Goal: Transaction & Acquisition: Book appointment/travel/reservation

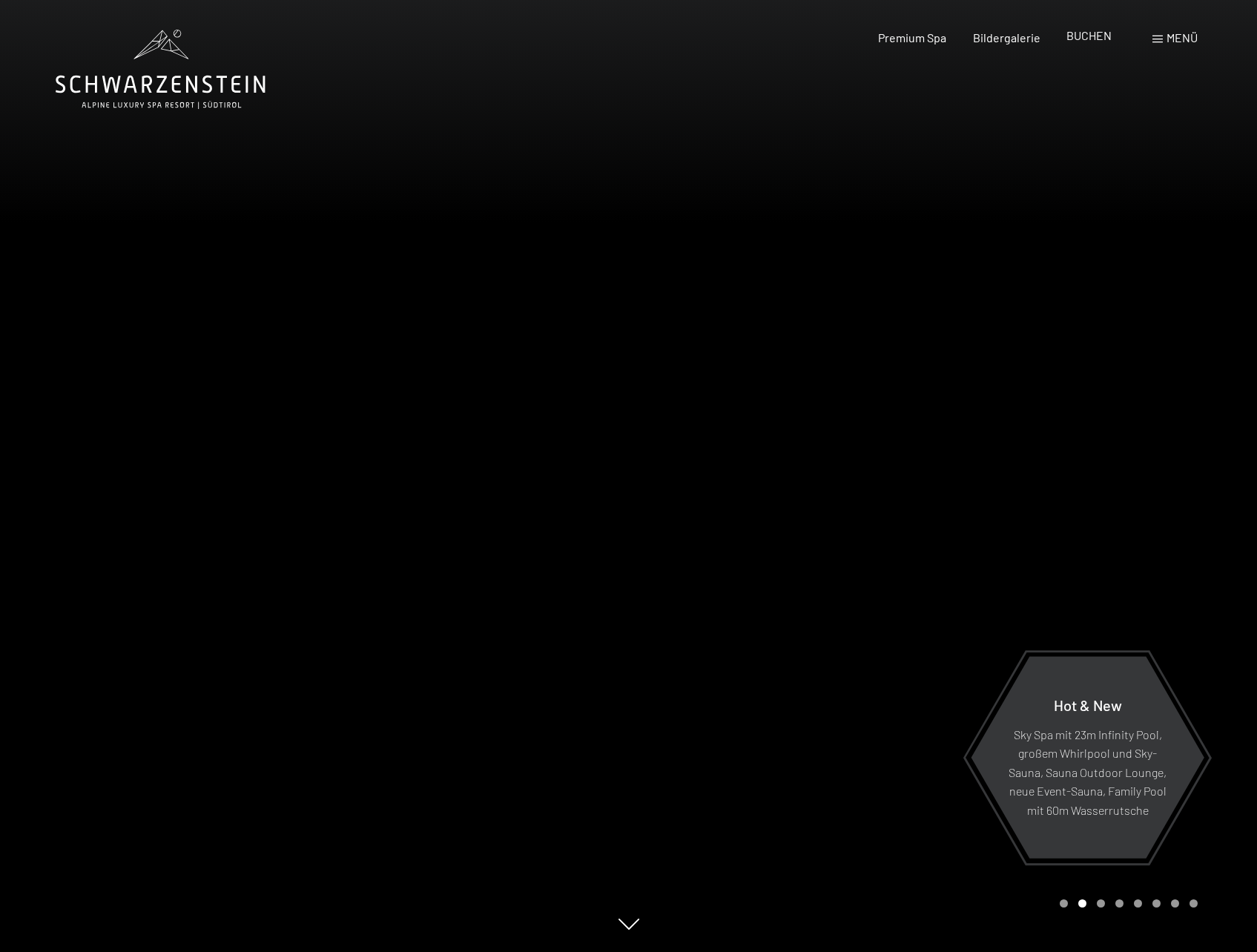
click at [1104, 36] on span "BUCHEN" at bounding box center [1088, 35] width 45 height 14
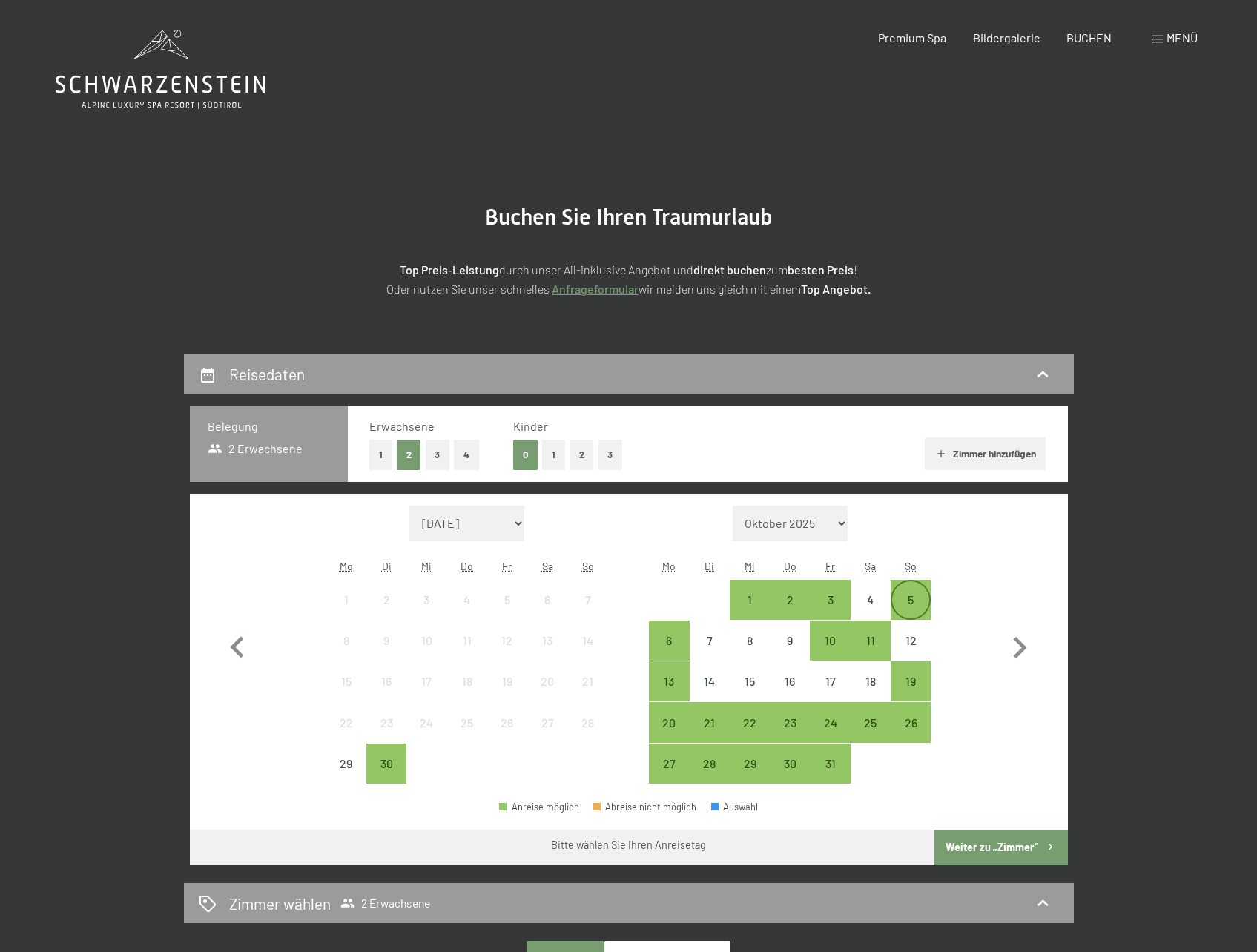
click at [916, 604] on div "5" at bounding box center [911, 612] width 37 height 37
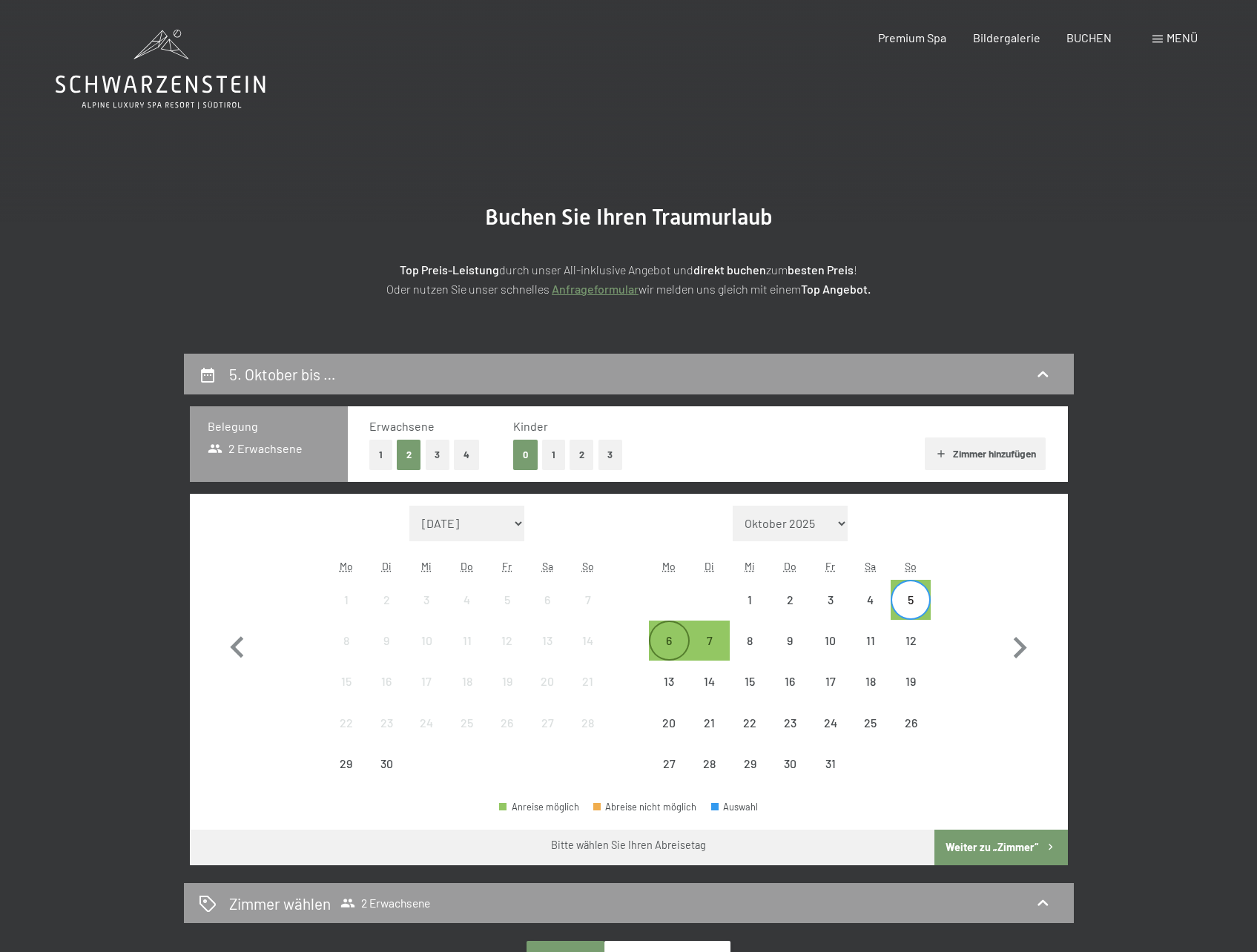
click at [668, 640] on div "6" at bounding box center [669, 653] width 37 height 37
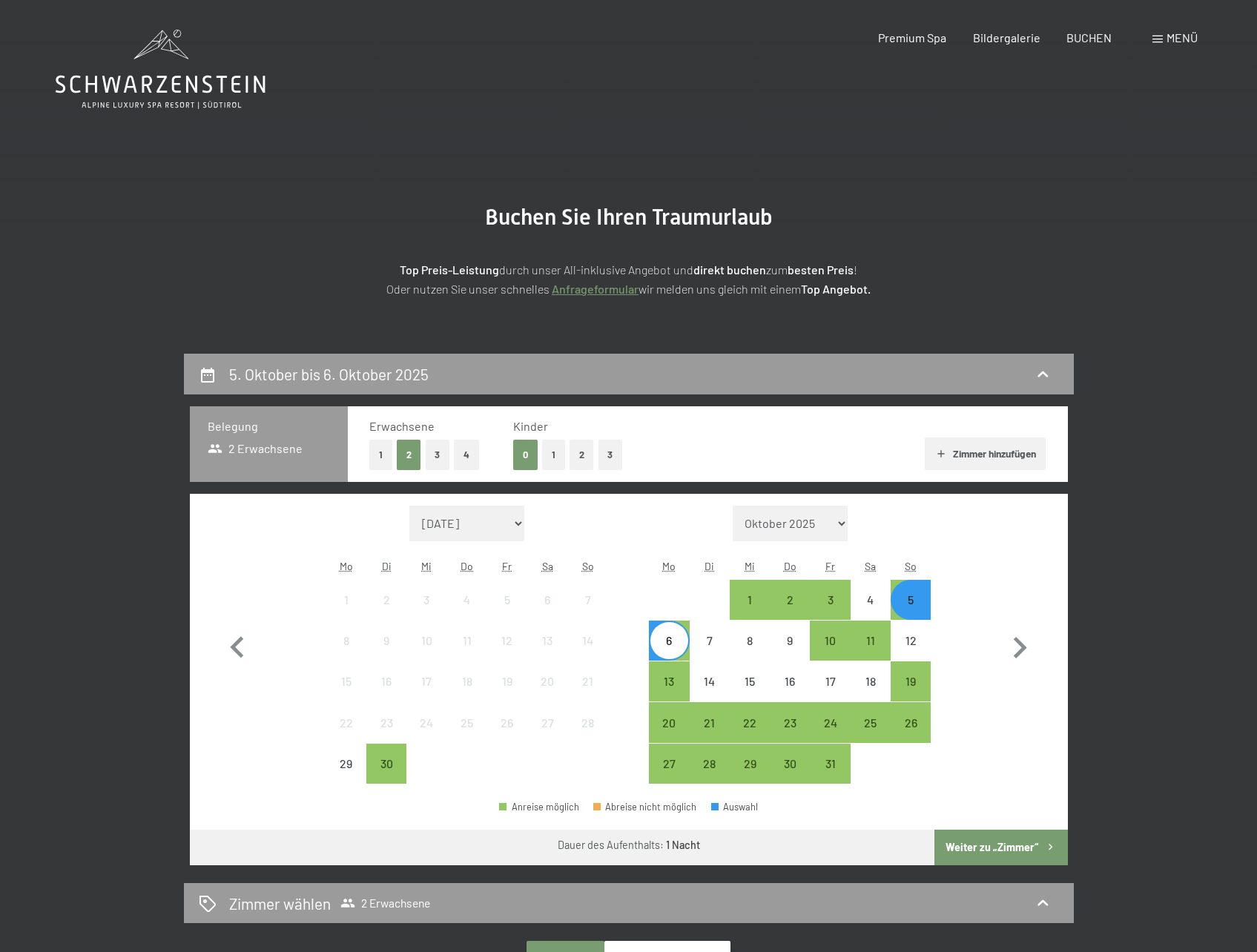
click at [996, 850] on button "Weiter zu „Zimmer“" at bounding box center [1001, 847] width 133 height 36
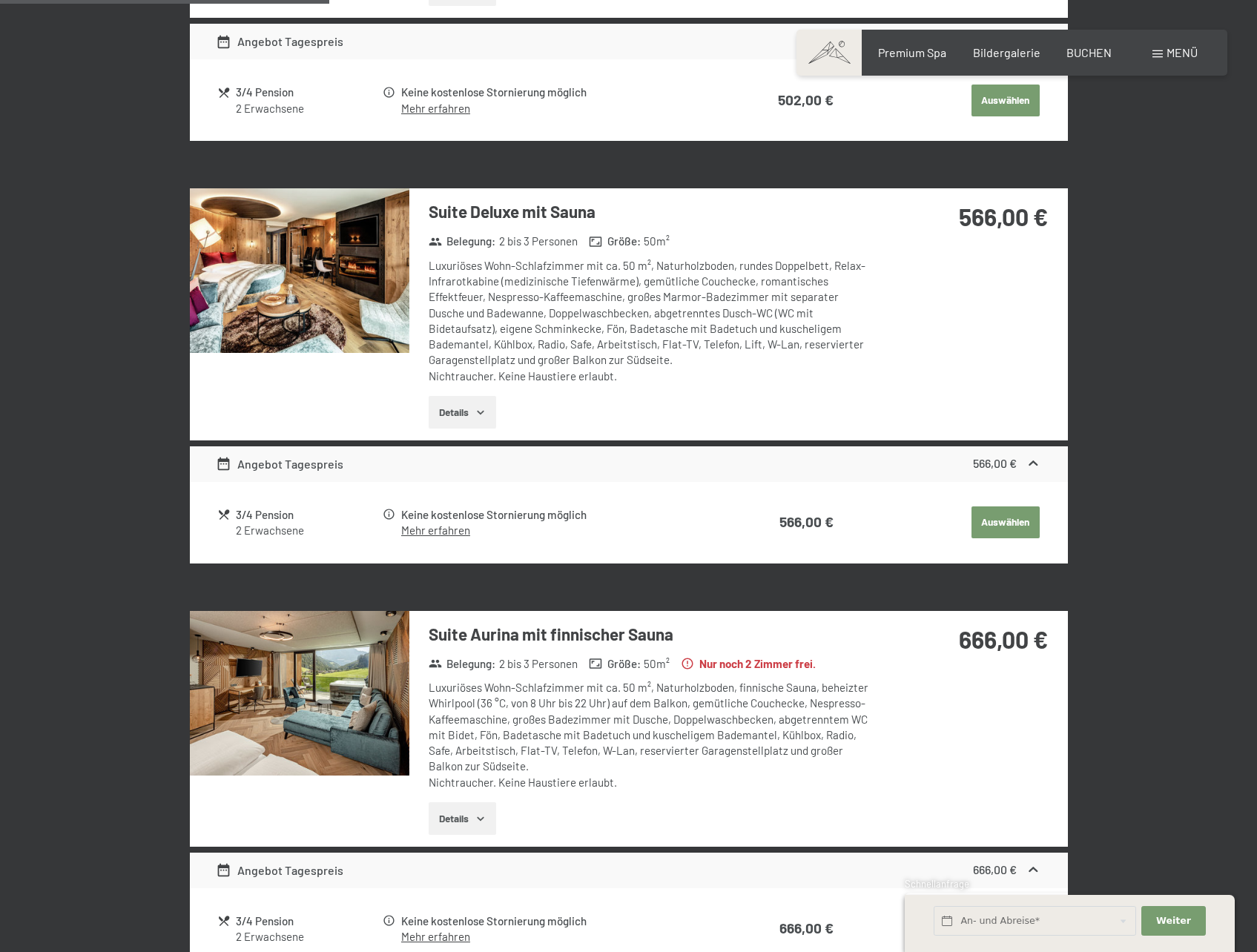
scroll to position [650, 0]
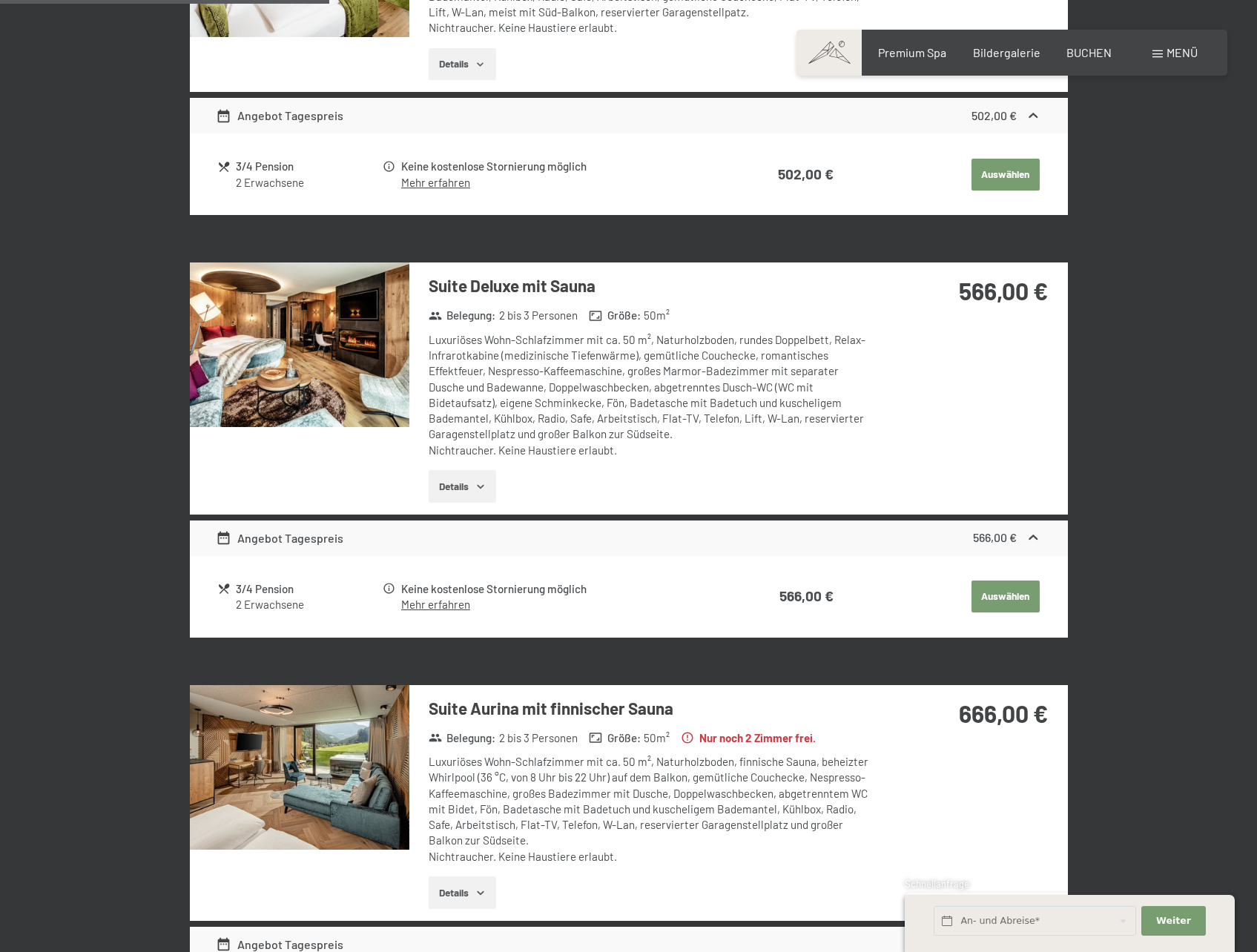
click at [284, 364] on img at bounding box center [300, 344] width 220 height 164
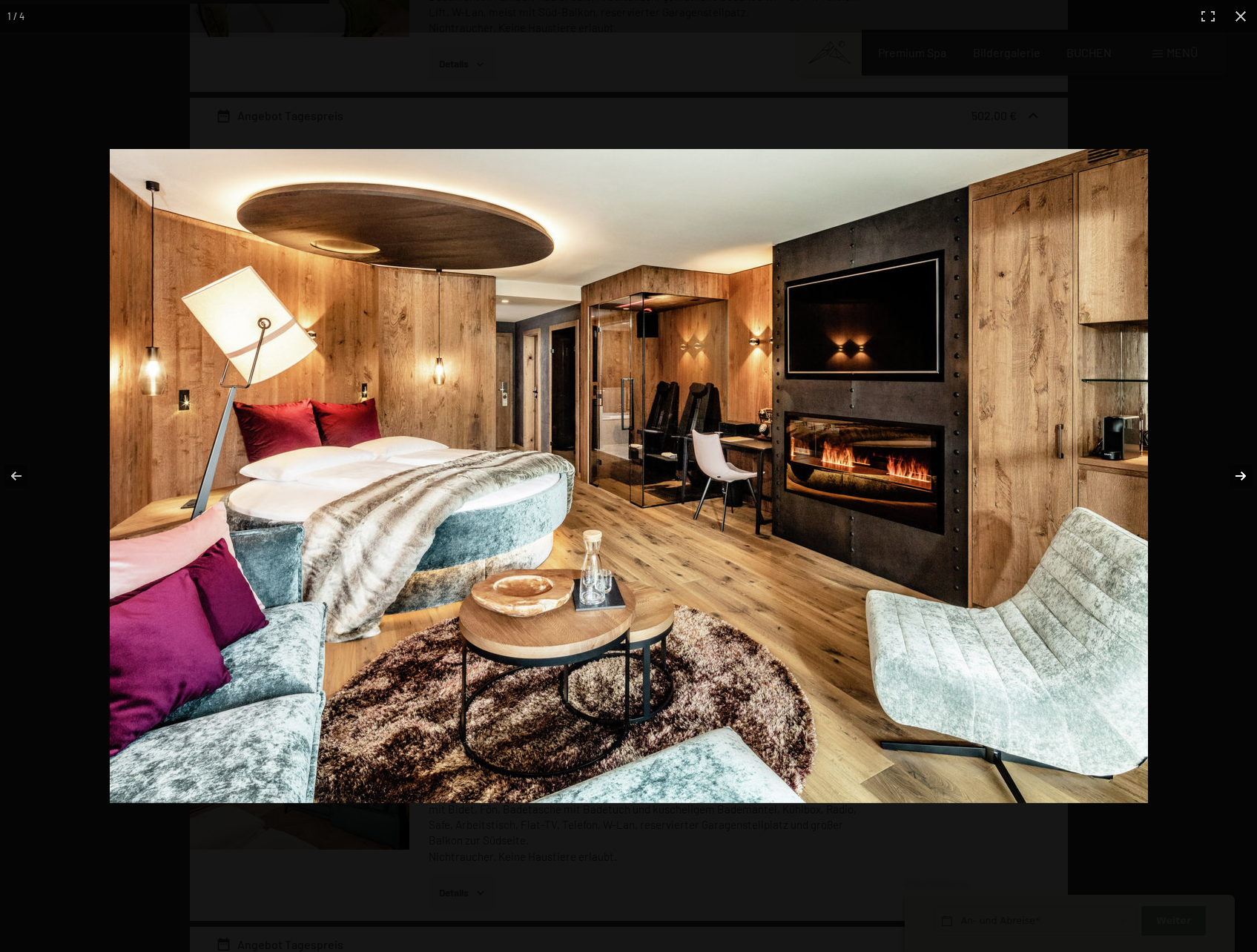
click at [1234, 474] on button "button" at bounding box center [1231, 476] width 52 height 74
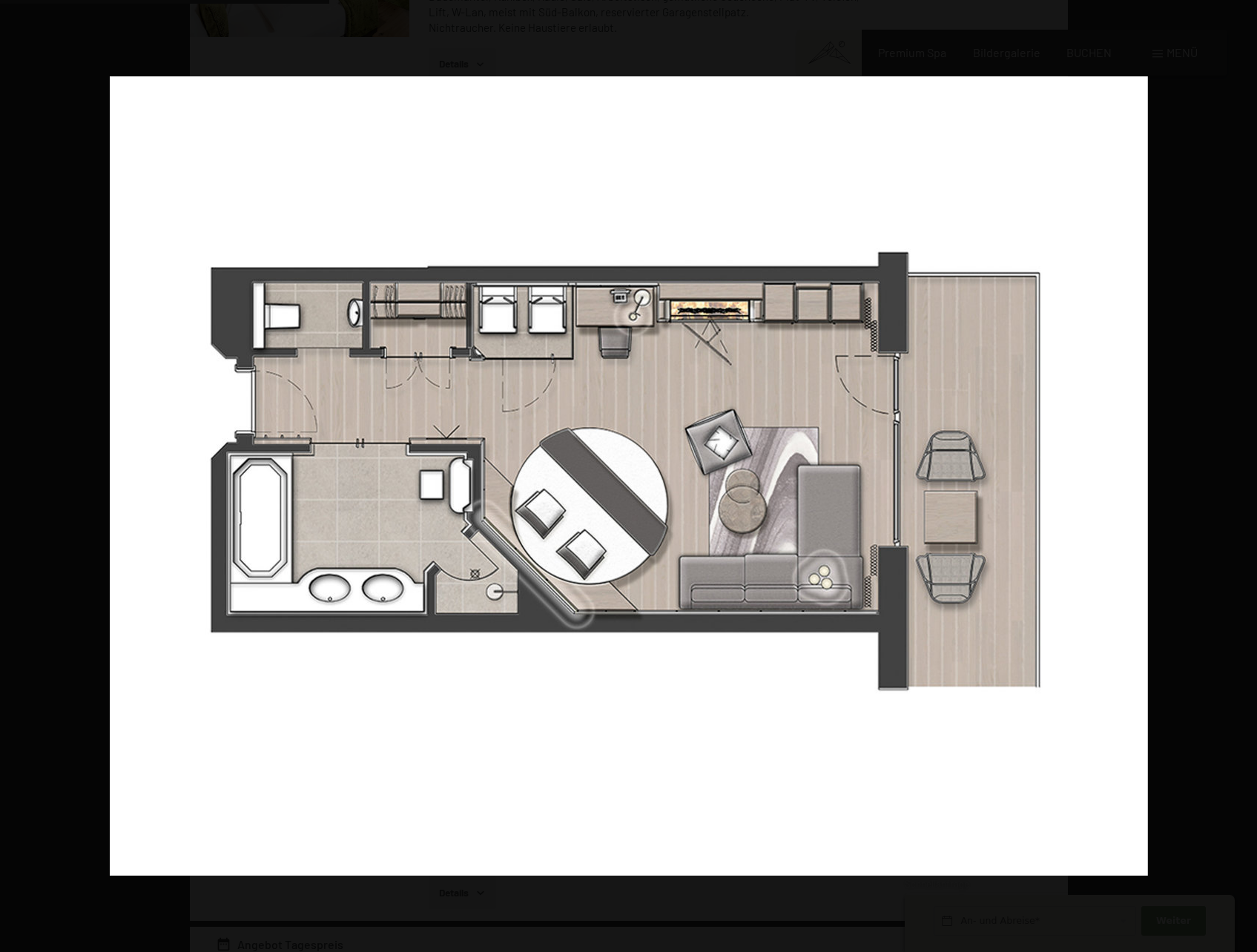
click at [1234, 474] on button "button" at bounding box center [1231, 476] width 52 height 74
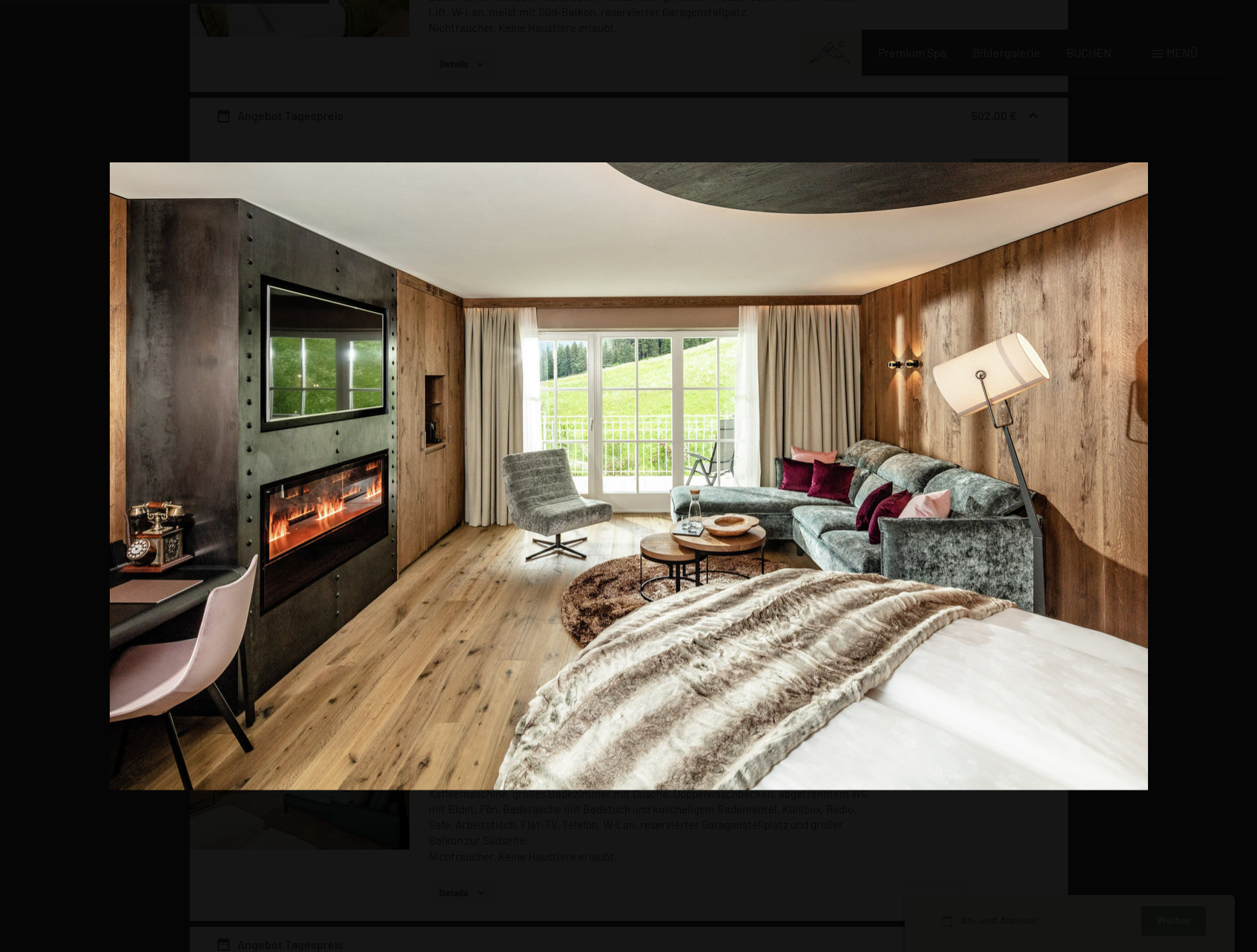
click at [1234, 474] on button "button" at bounding box center [1231, 476] width 52 height 74
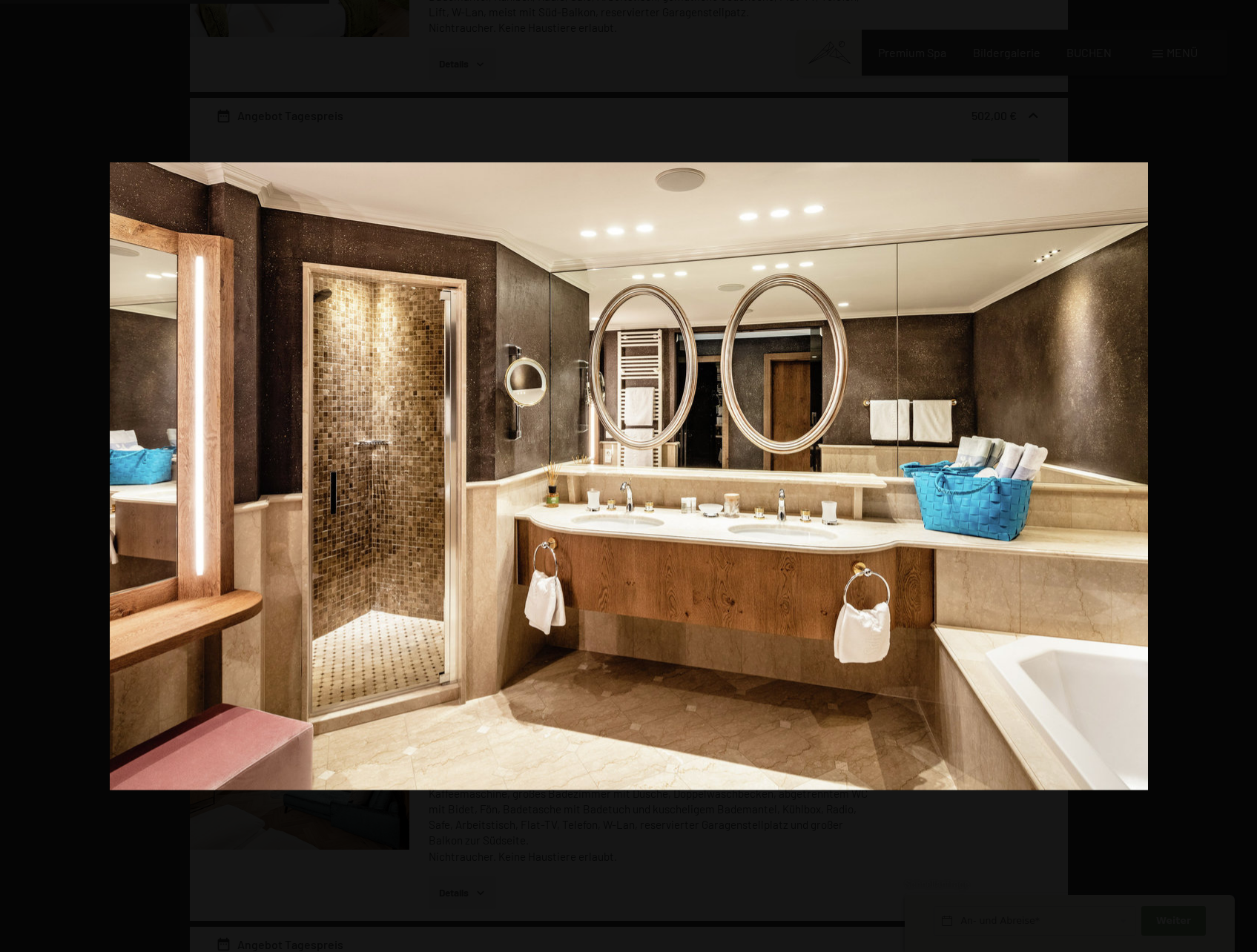
click at [1234, 474] on button "button" at bounding box center [1231, 476] width 52 height 74
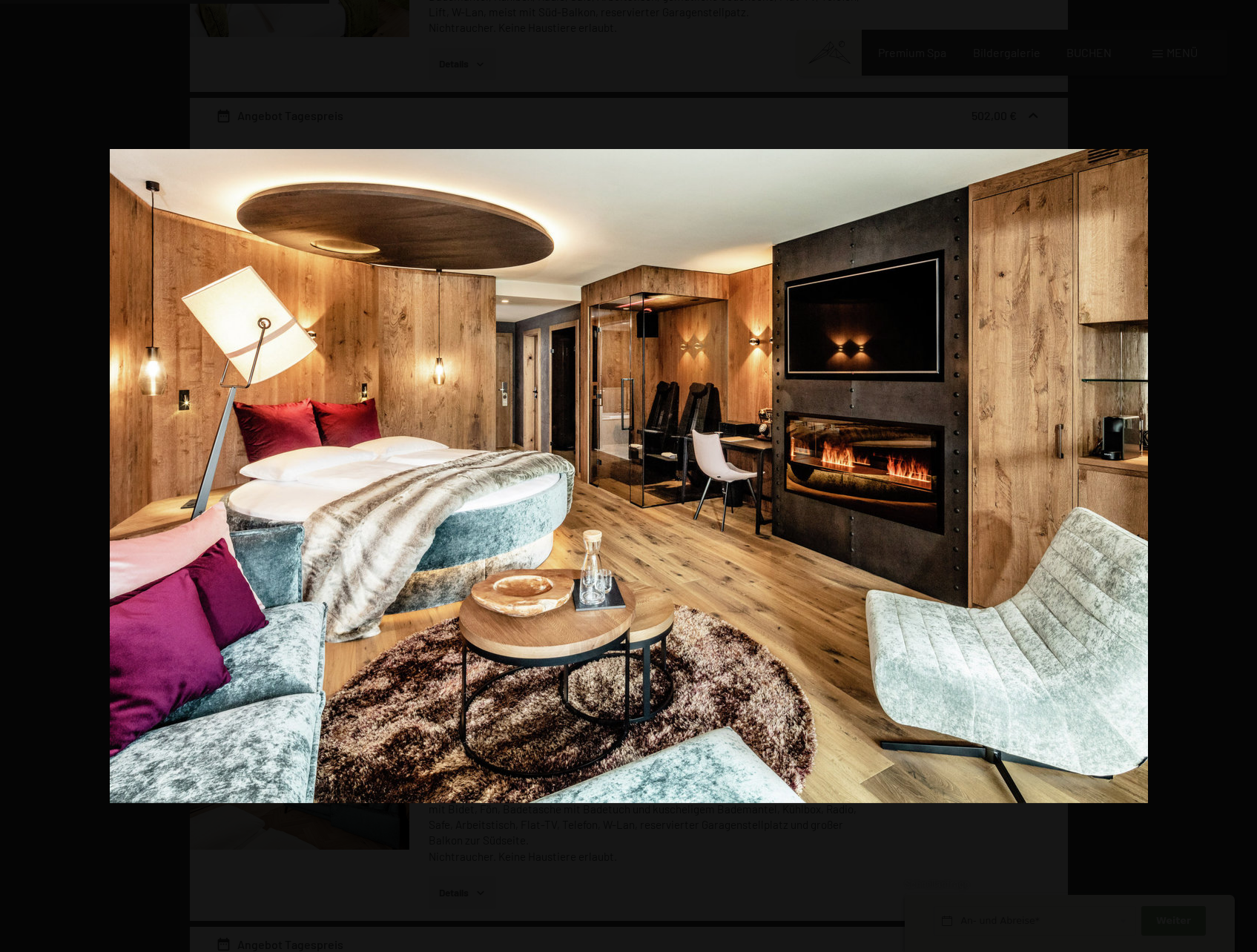
click at [1234, 474] on button "button" at bounding box center [1231, 476] width 52 height 74
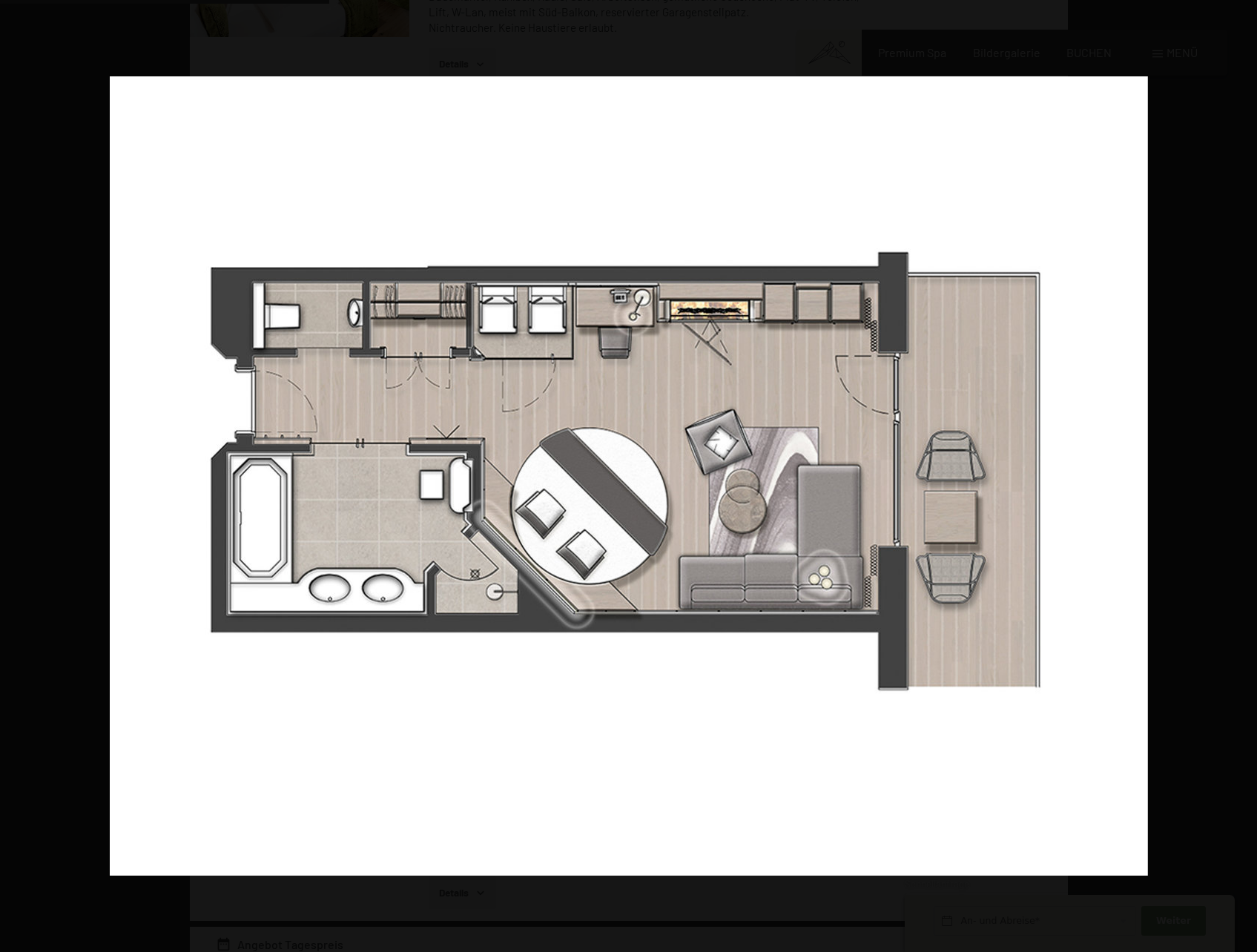
click at [1234, 474] on button "button" at bounding box center [1231, 476] width 52 height 74
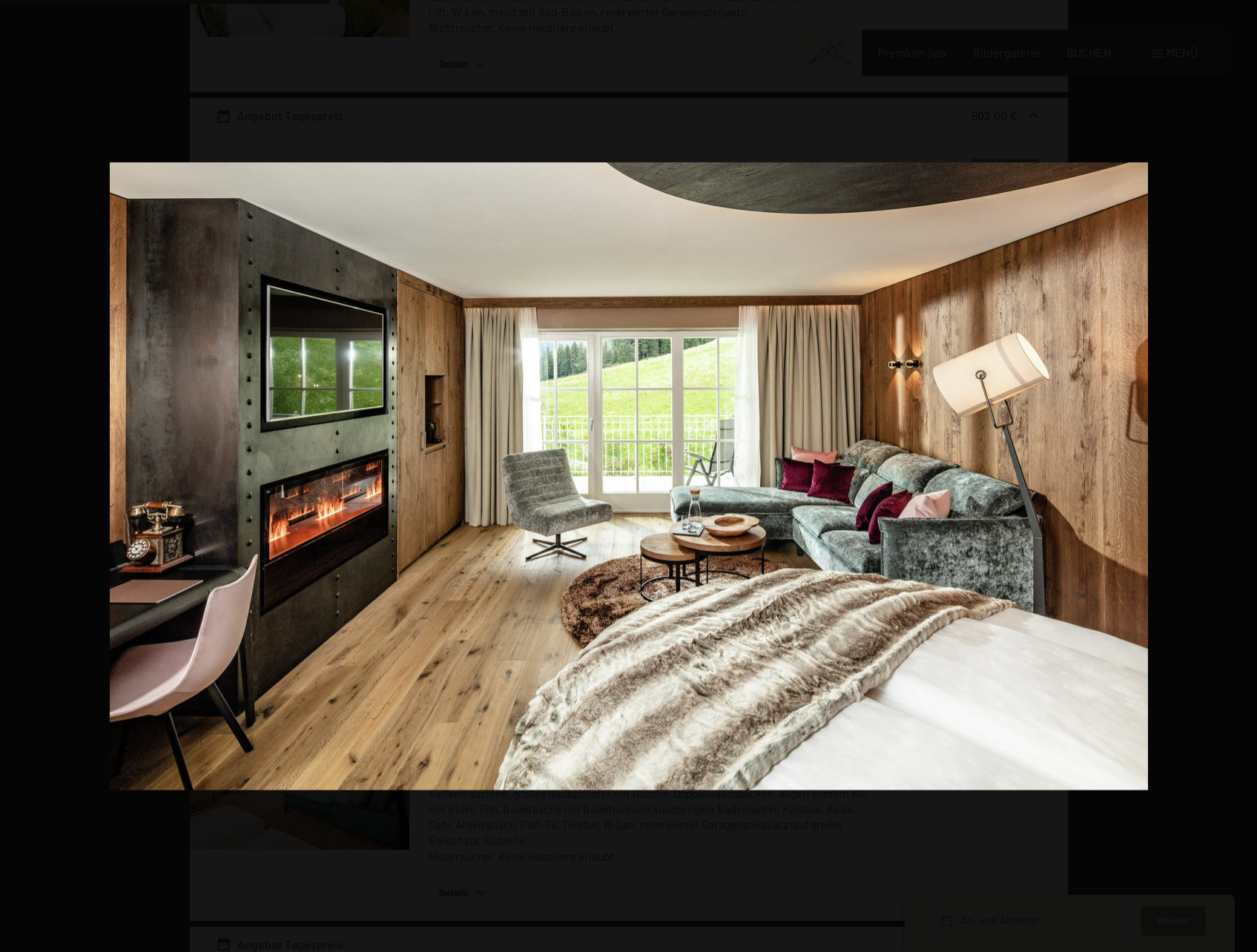
click at [1234, 474] on button "button" at bounding box center [1231, 476] width 52 height 74
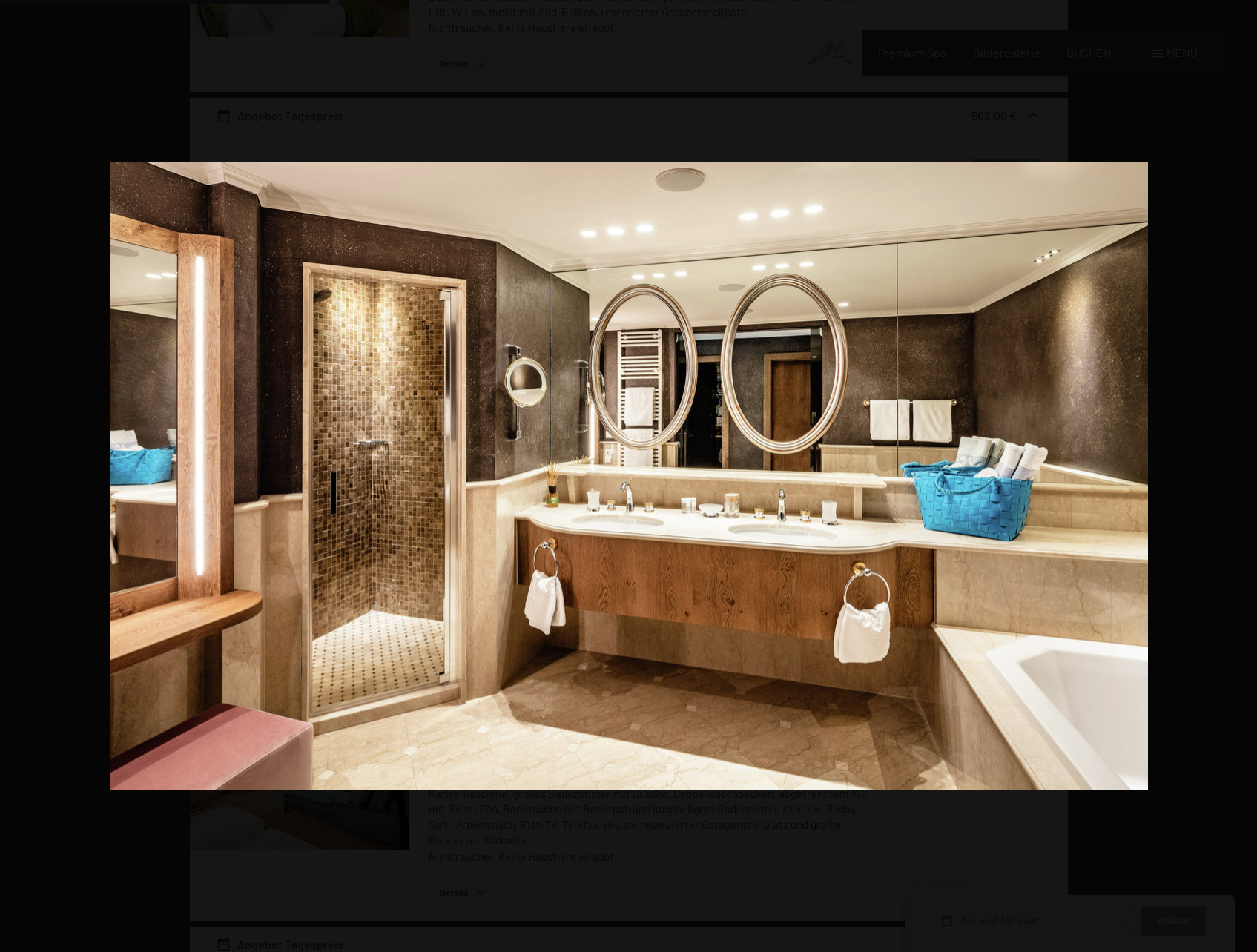
click at [1234, 474] on button "button" at bounding box center [1231, 476] width 52 height 74
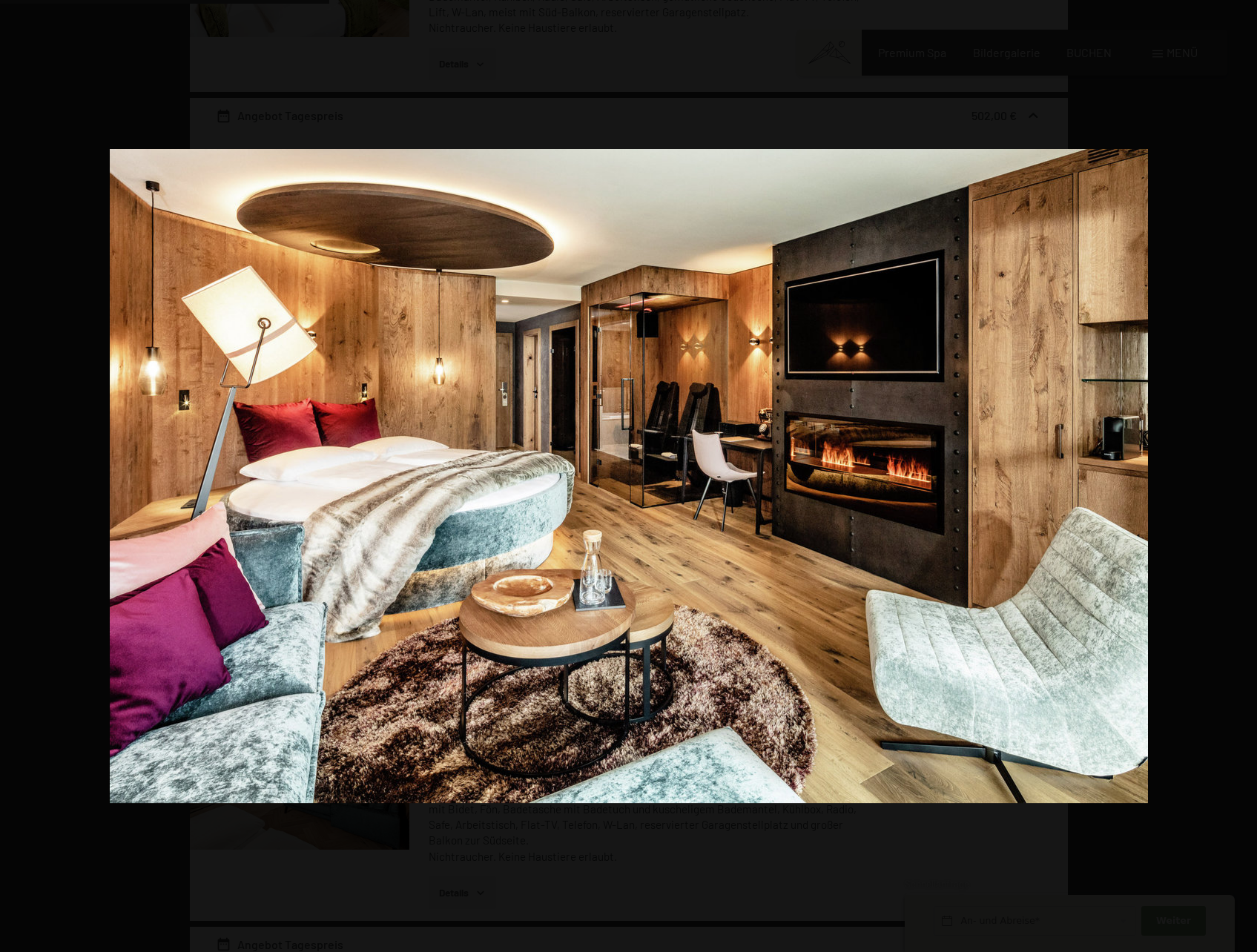
click at [1234, 474] on button "button" at bounding box center [1231, 476] width 52 height 74
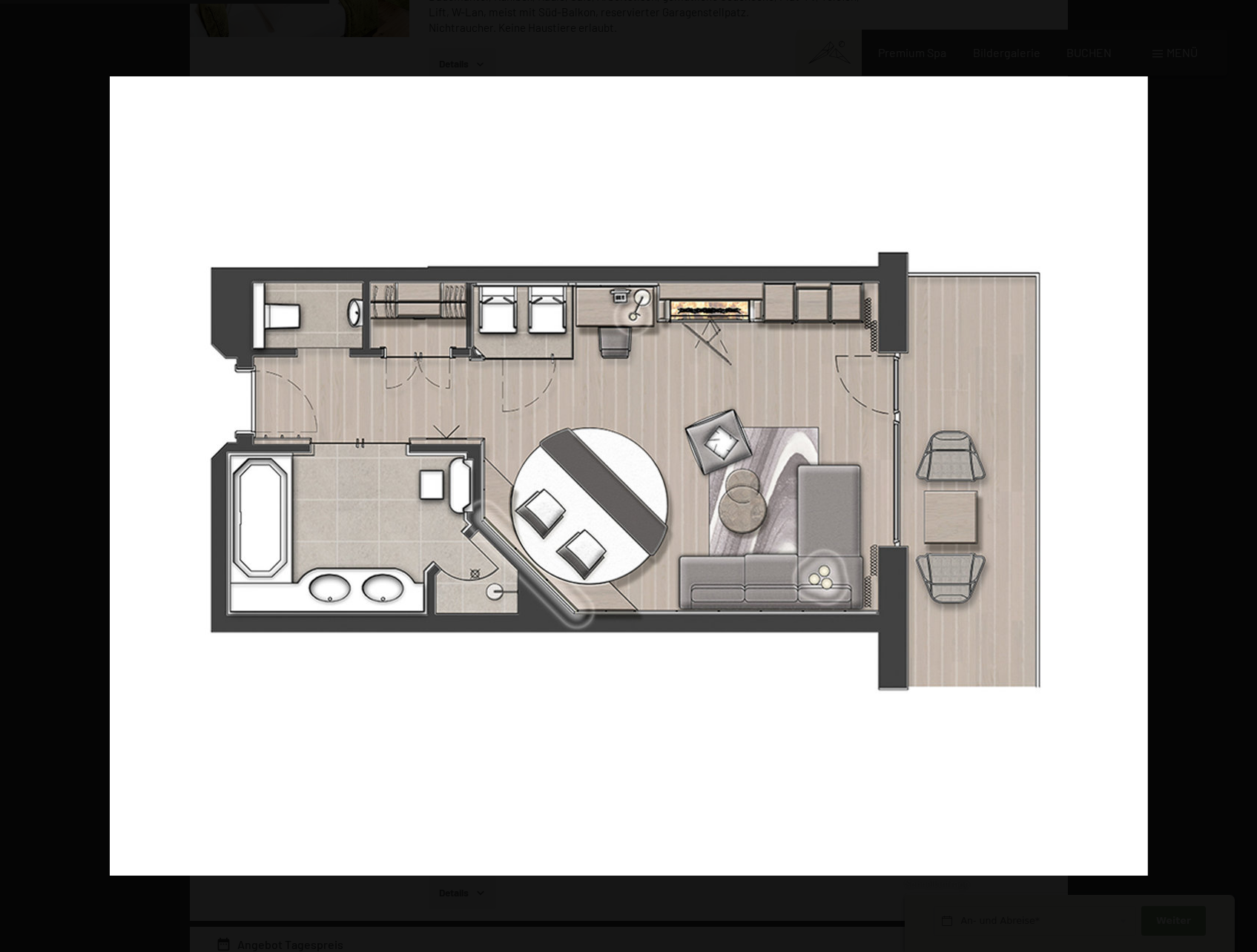
click at [1234, 474] on button "button" at bounding box center [1231, 476] width 52 height 74
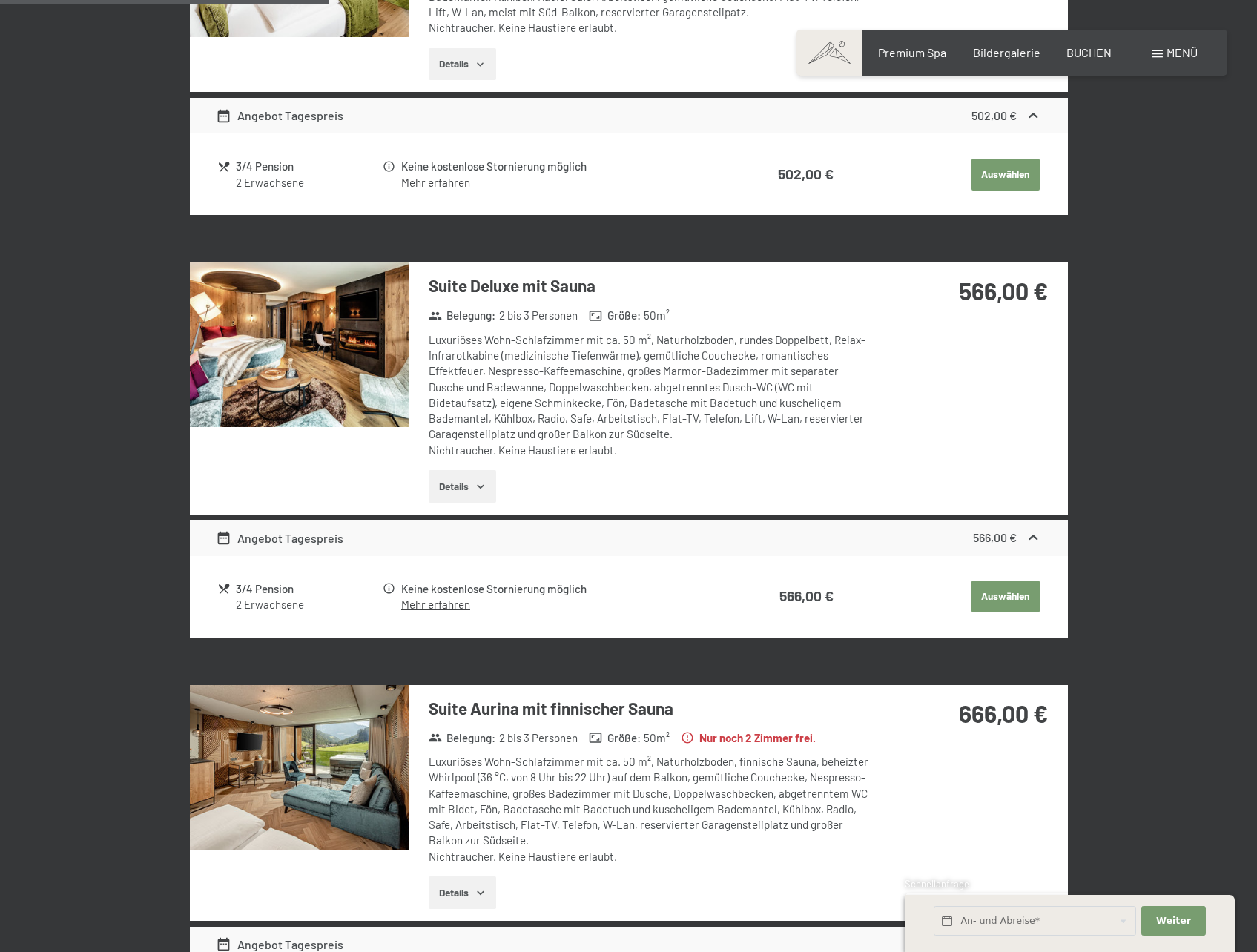
click at [0, 0] on button "button" at bounding box center [0, 0] width 0 height 0
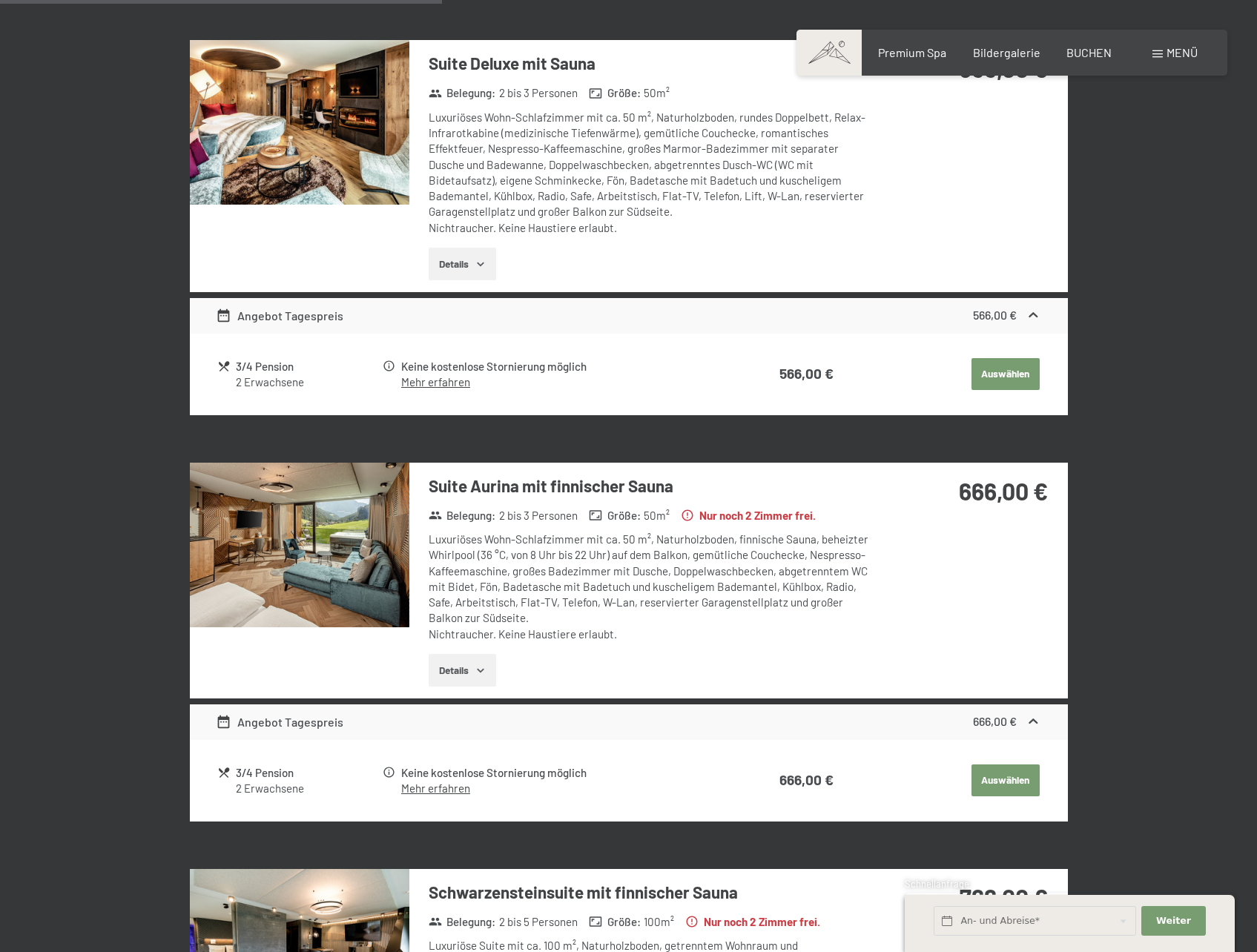
click at [356, 557] on img at bounding box center [300, 545] width 220 height 164
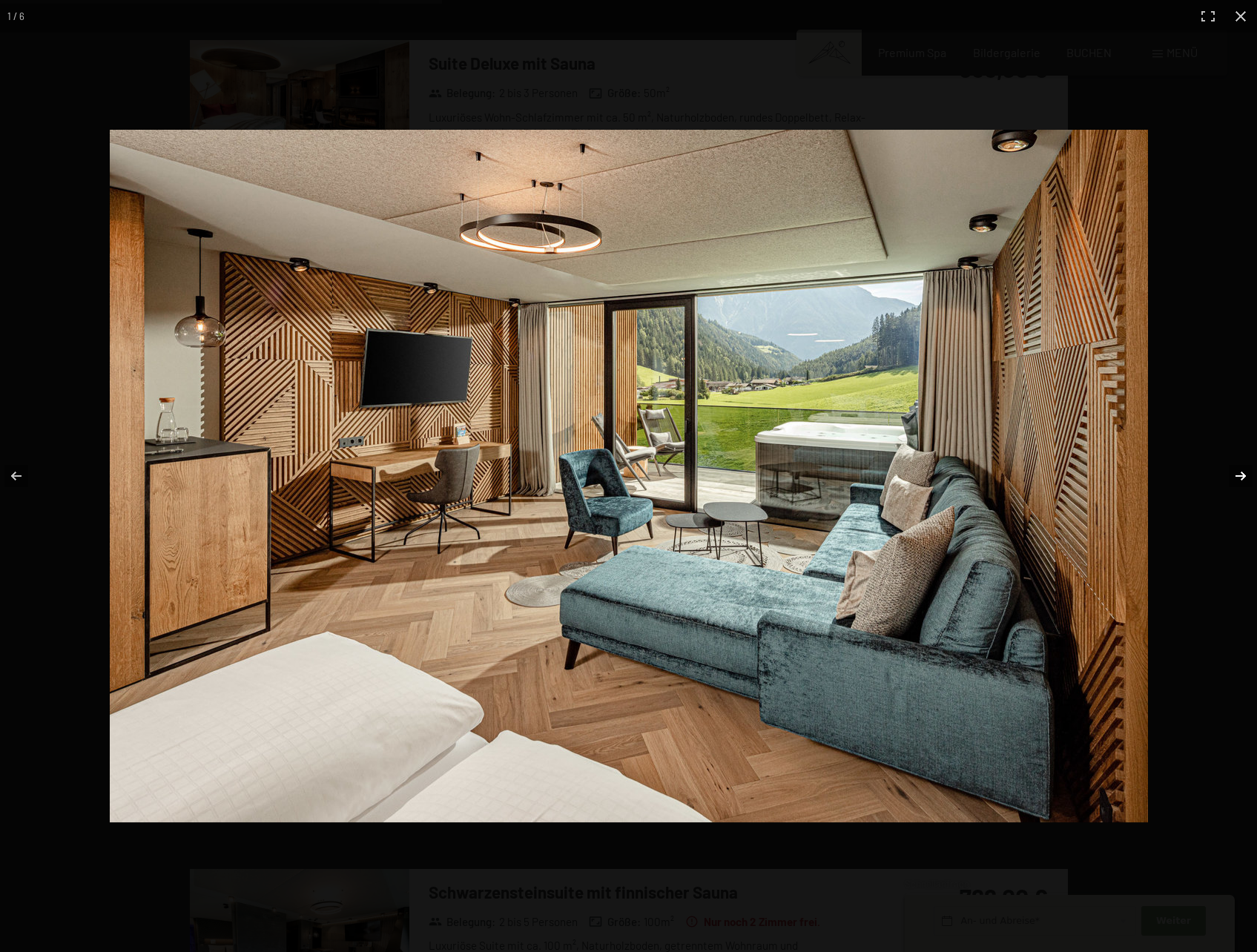
click at [1238, 476] on button "button" at bounding box center [1231, 476] width 52 height 74
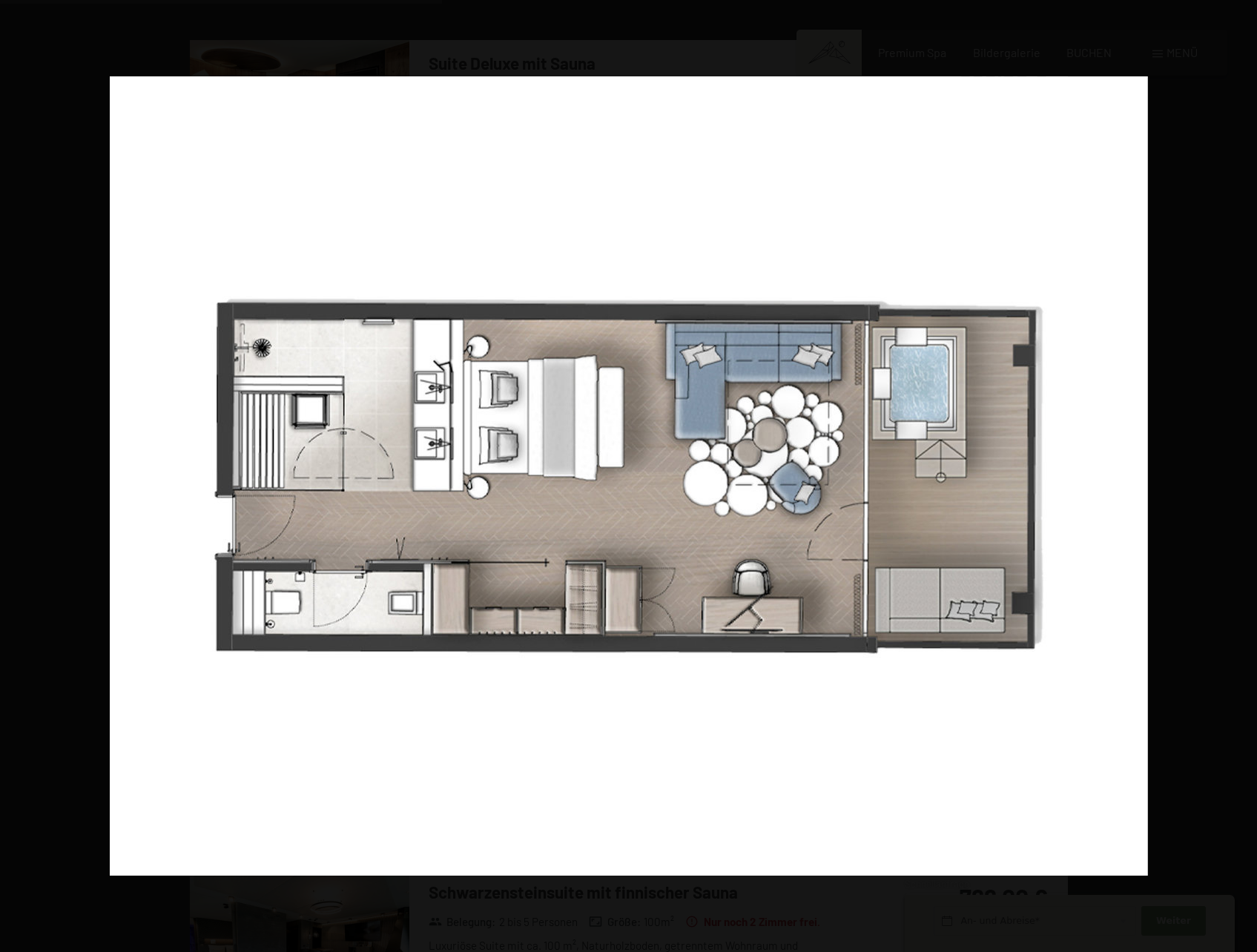
click at [1238, 476] on button "button" at bounding box center [1231, 476] width 52 height 74
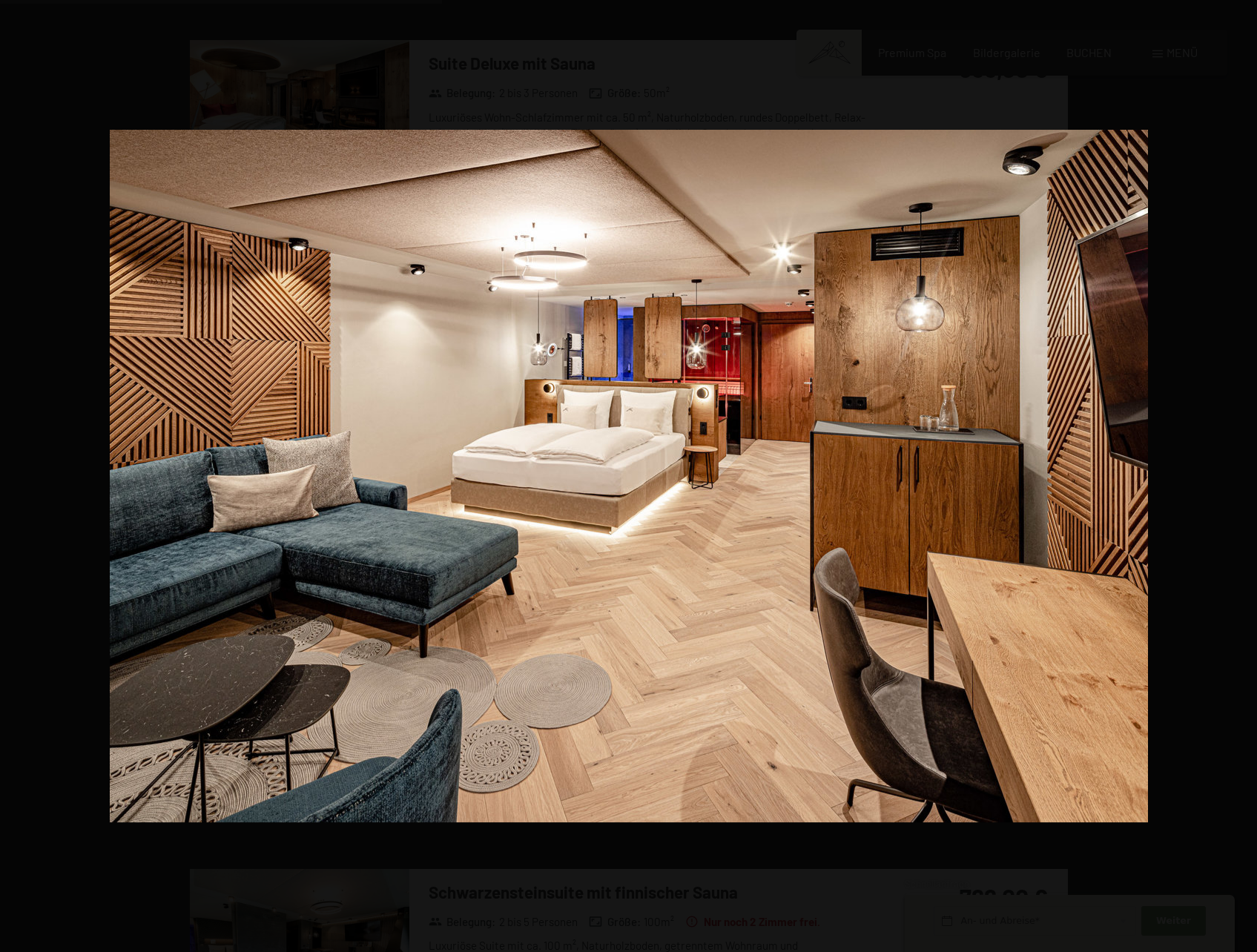
click at [1238, 476] on button "button" at bounding box center [1231, 476] width 52 height 74
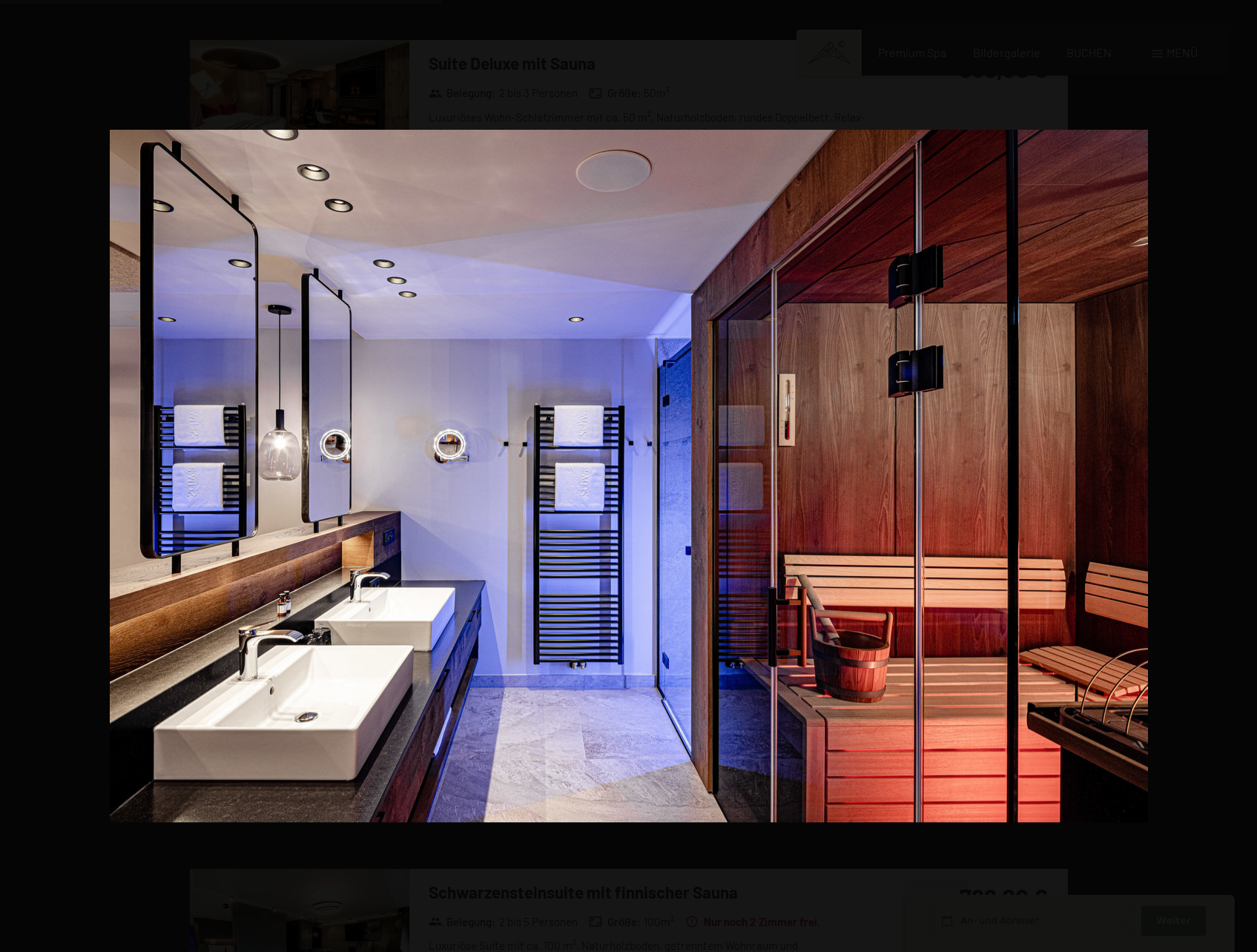
click at [1238, 476] on button "button" at bounding box center [1231, 476] width 52 height 74
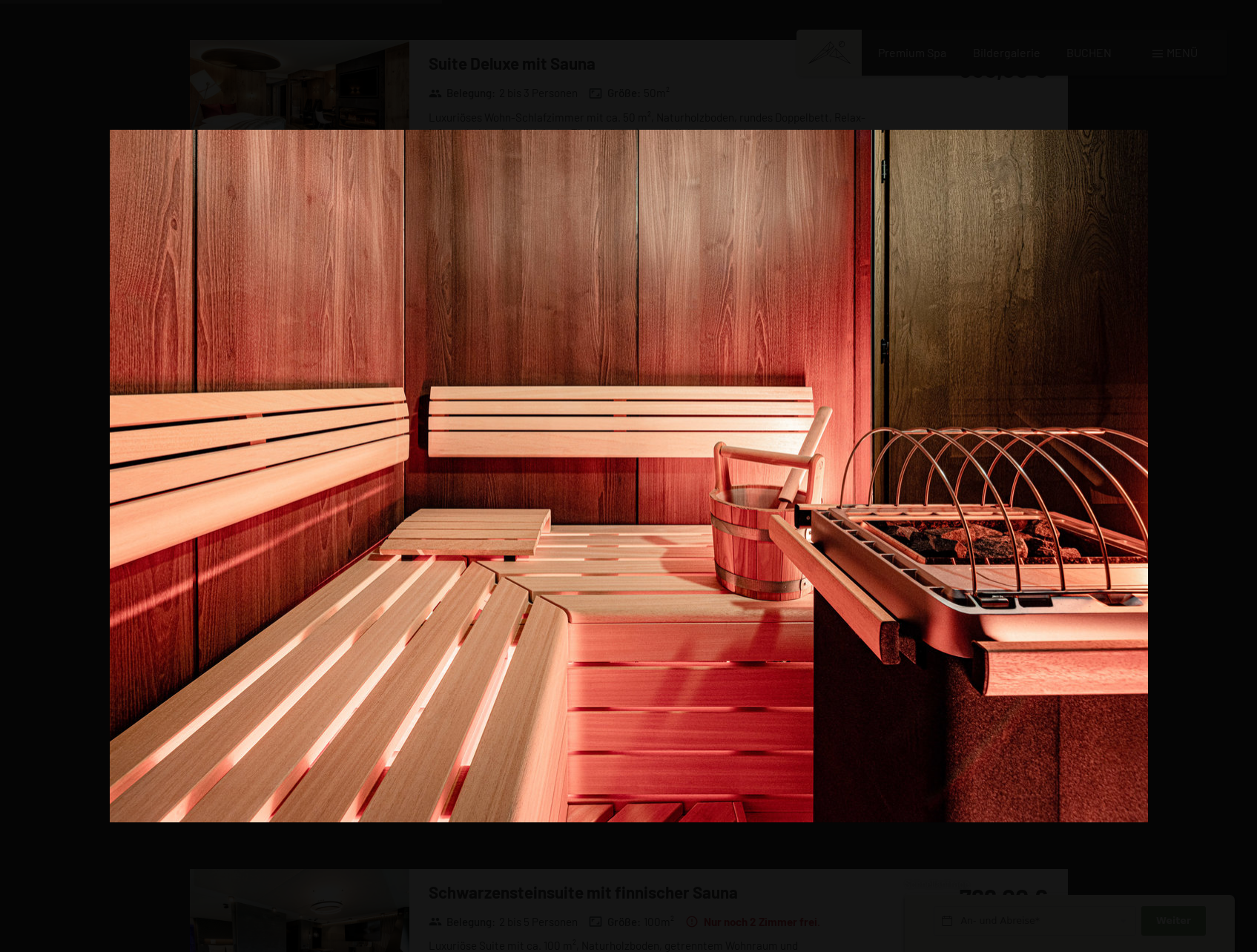
click at [1238, 476] on button "button" at bounding box center [1231, 476] width 52 height 74
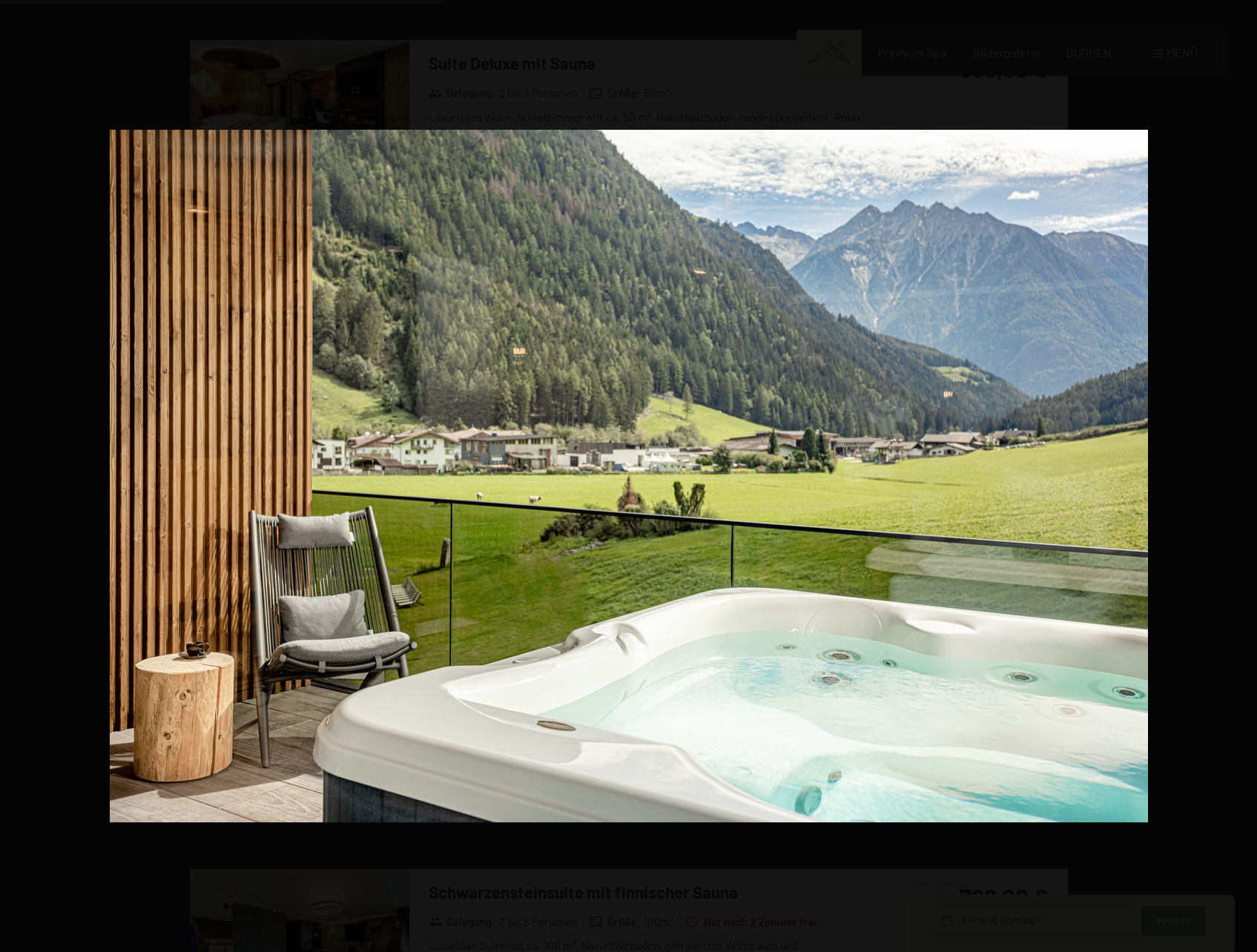
click at [1238, 476] on button "button" at bounding box center [1231, 476] width 52 height 74
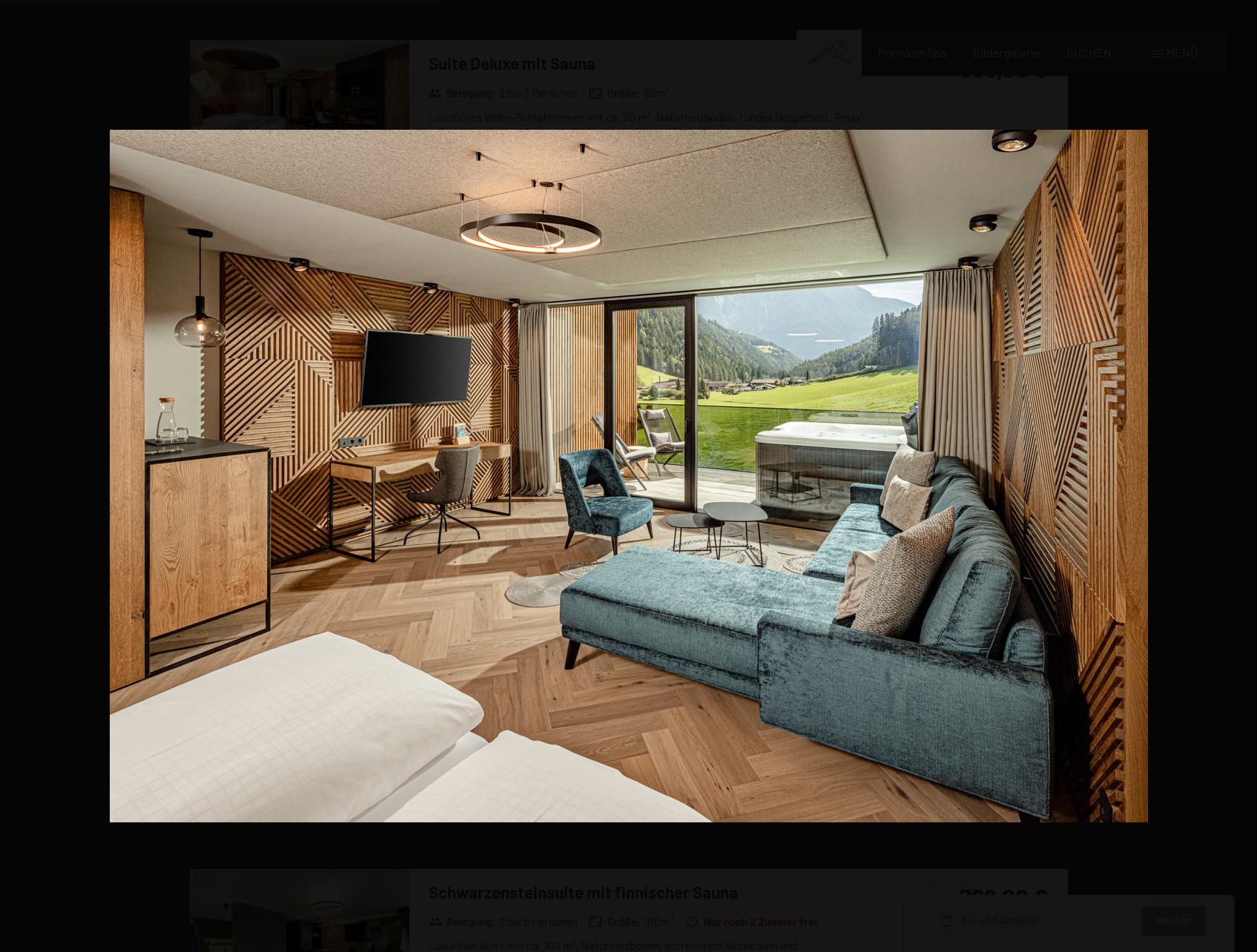
click at [1238, 476] on button "button" at bounding box center [1231, 476] width 52 height 74
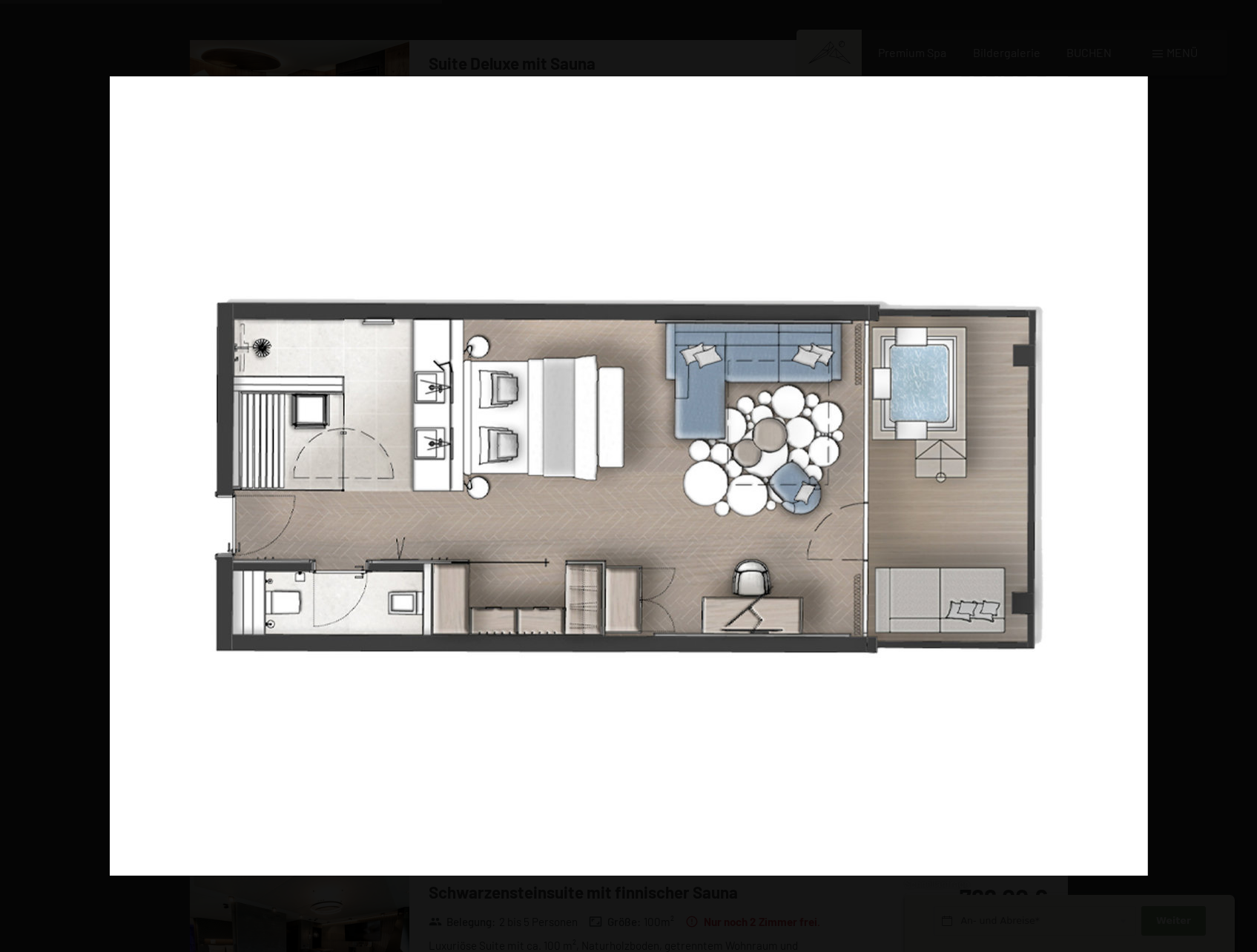
click at [1238, 476] on button "button" at bounding box center [1231, 476] width 52 height 74
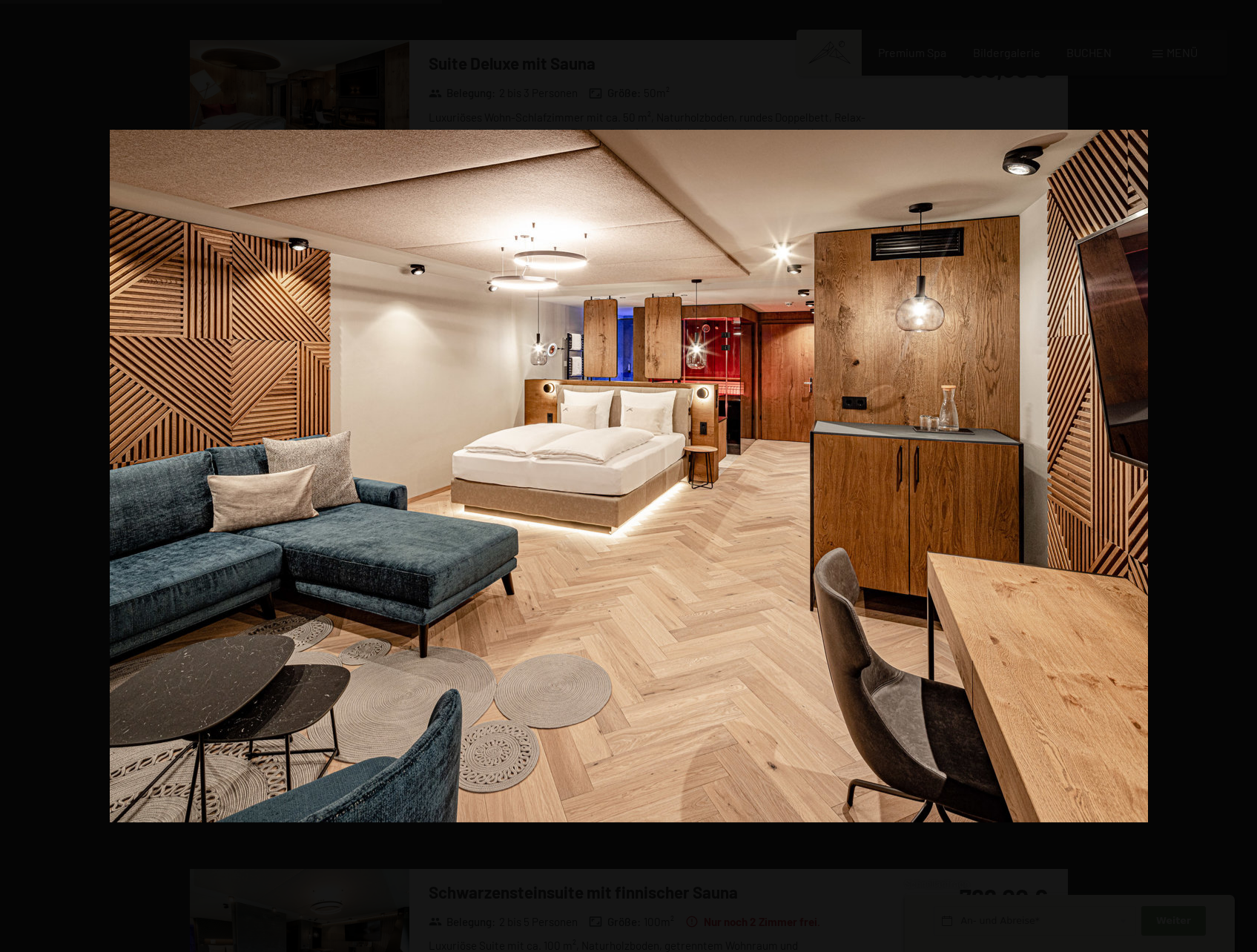
click at [1238, 476] on button "button" at bounding box center [1231, 476] width 52 height 74
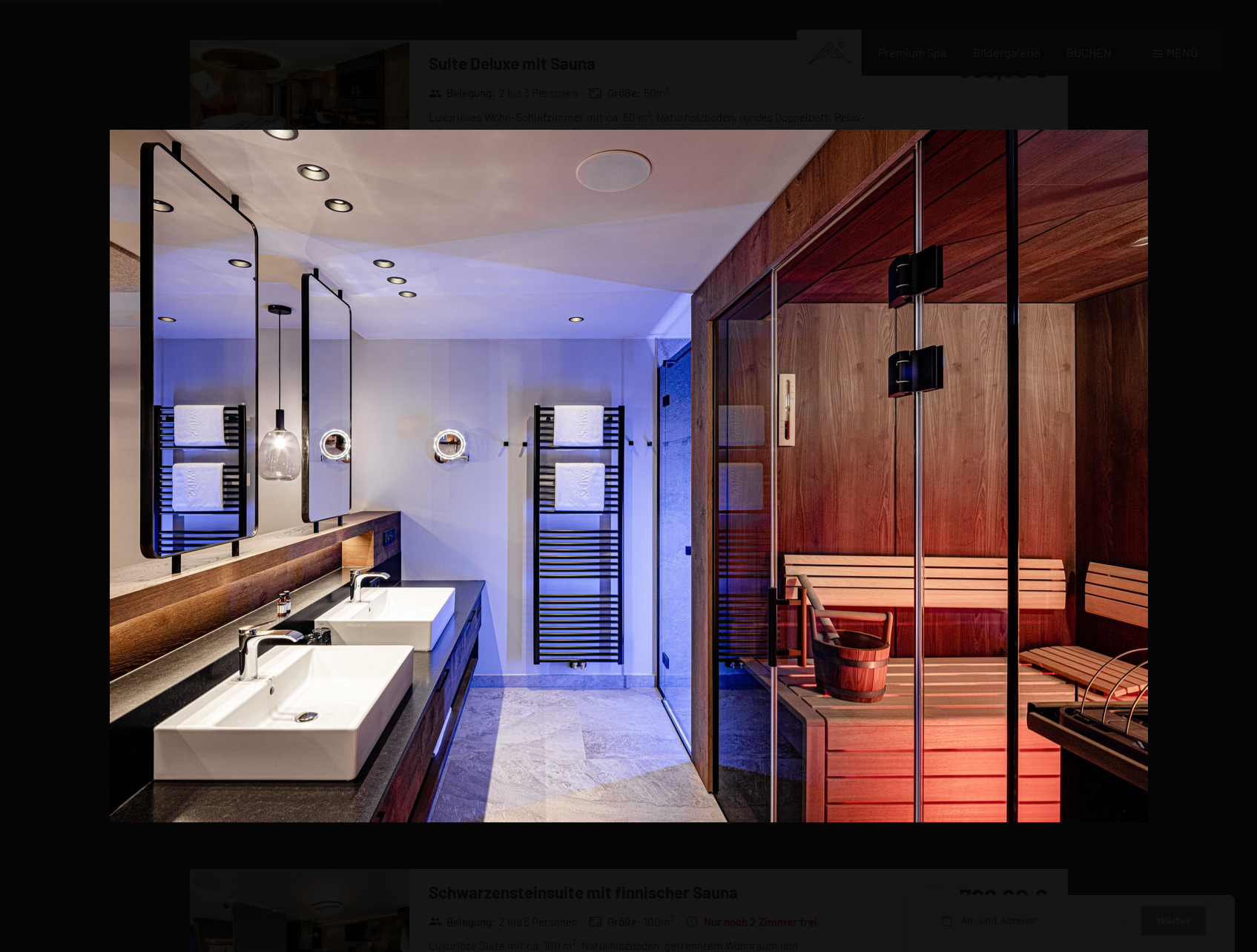
click at [1238, 476] on button "button" at bounding box center [1231, 476] width 52 height 74
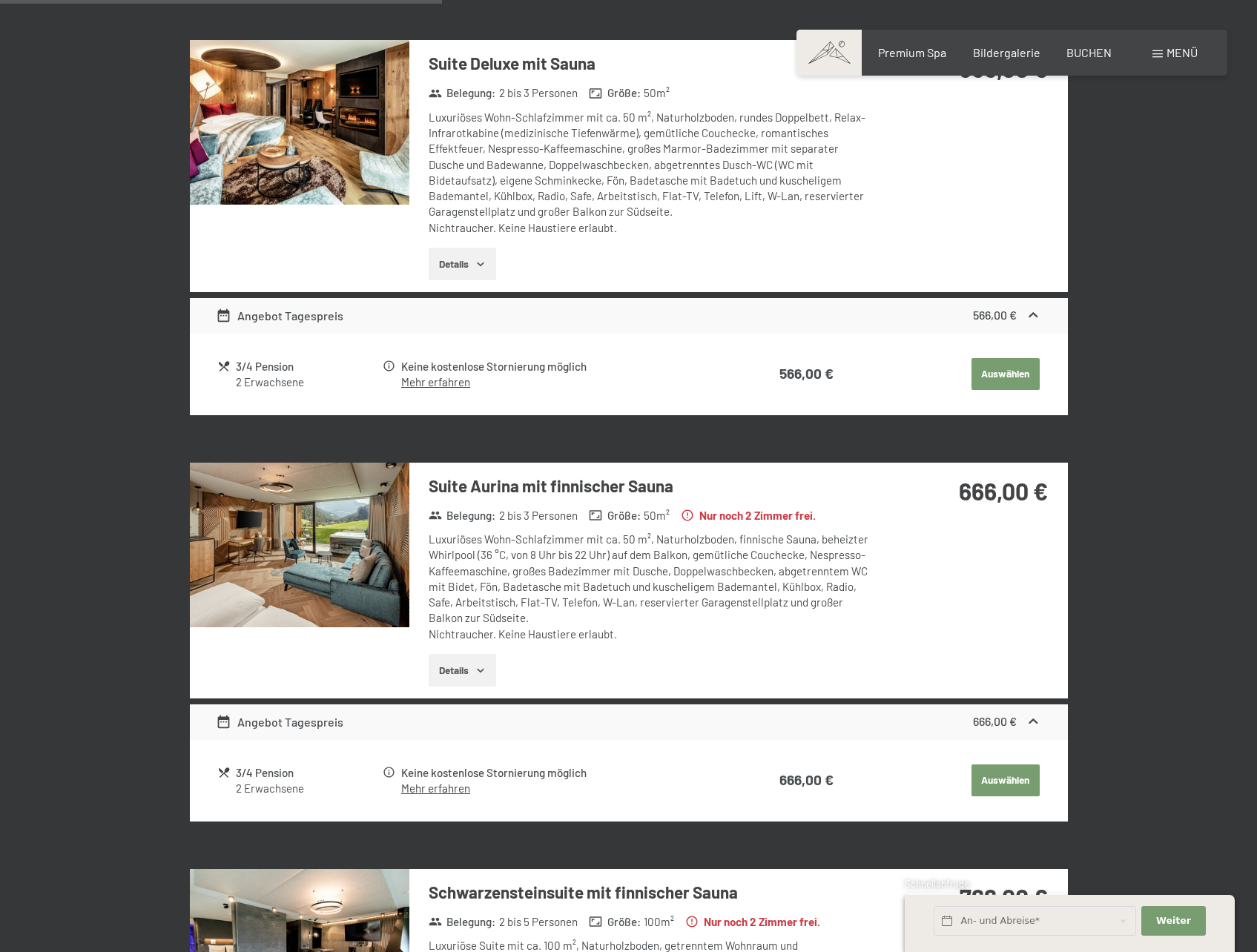
click at [0, 0] on button "button" at bounding box center [0, 0] width 0 height 0
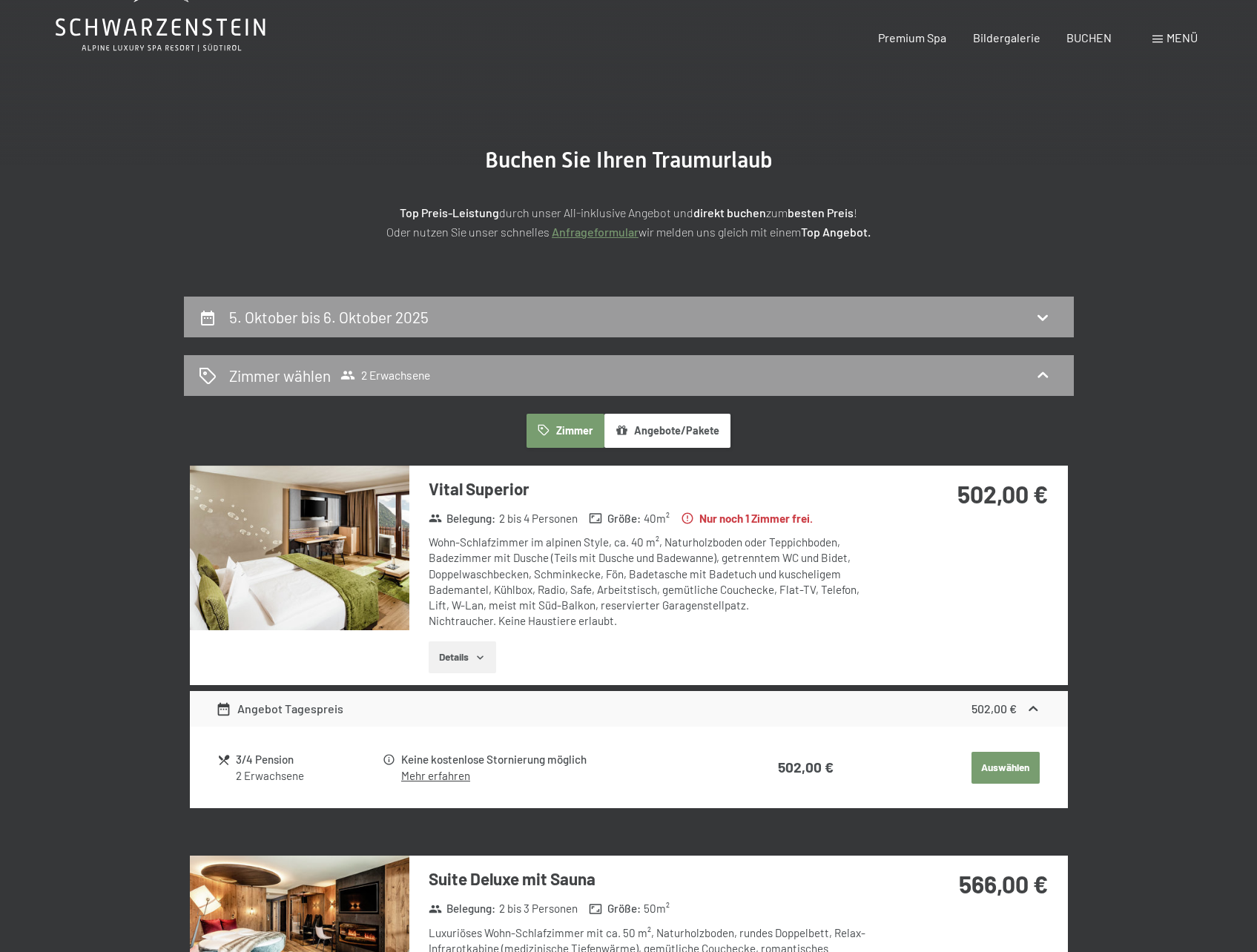
scroll to position [0, 0]
